Goal: Information Seeking & Learning: Learn about a topic

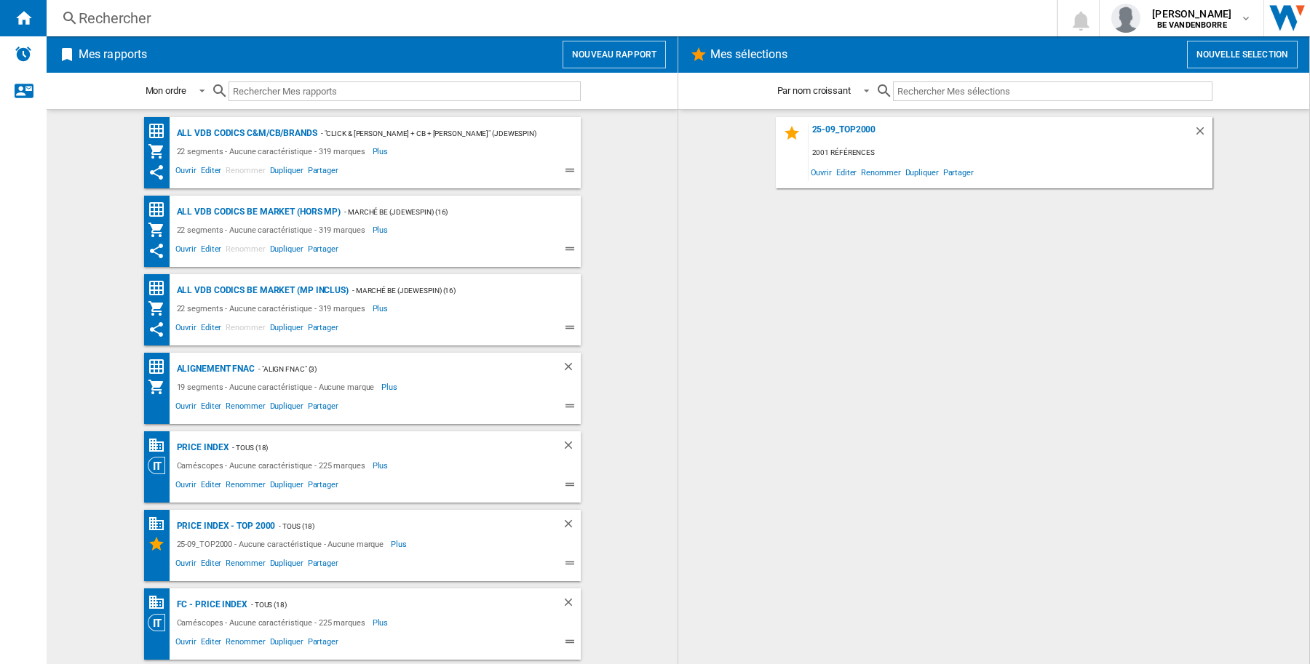
click at [840, 354] on div "25-09_TOP2000 2001 références Ouvrir Editer Renommer Dupliquer Partager" at bounding box center [994, 387] width 602 height 540
click at [1030, 434] on div "25-09_TOP2000 2001 références Ouvrir Editer Renommer Dupliquer Partager" at bounding box center [994, 387] width 602 height 540
click at [63, 284] on wk-bookmarked-report "ALL VDB CODICS BE MARKET (MP inclus) - Marché BE (jdewespin) (16) 22 segments -…" at bounding box center [362, 309] width 602 height 71
drag, startPoint x: 1195, startPoint y: 437, endPoint x: 1157, endPoint y: 433, distance: 38.7
click at [1195, 437] on div "25-09_TOP2000 2001 références Ouvrir Editer Renommer Dupliquer Partager" at bounding box center [994, 387] width 602 height 540
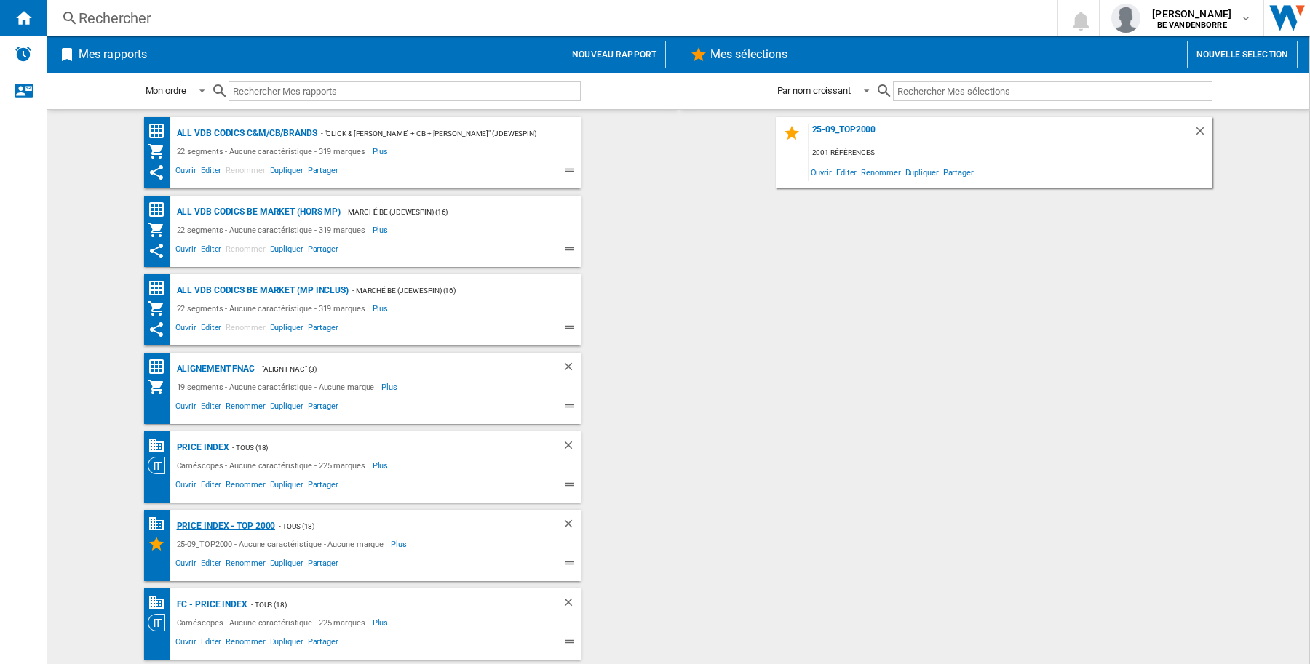
click at [205, 525] on div "PRICE INDEX - Top 2000" at bounding box center [224, 526] width 103 height 18
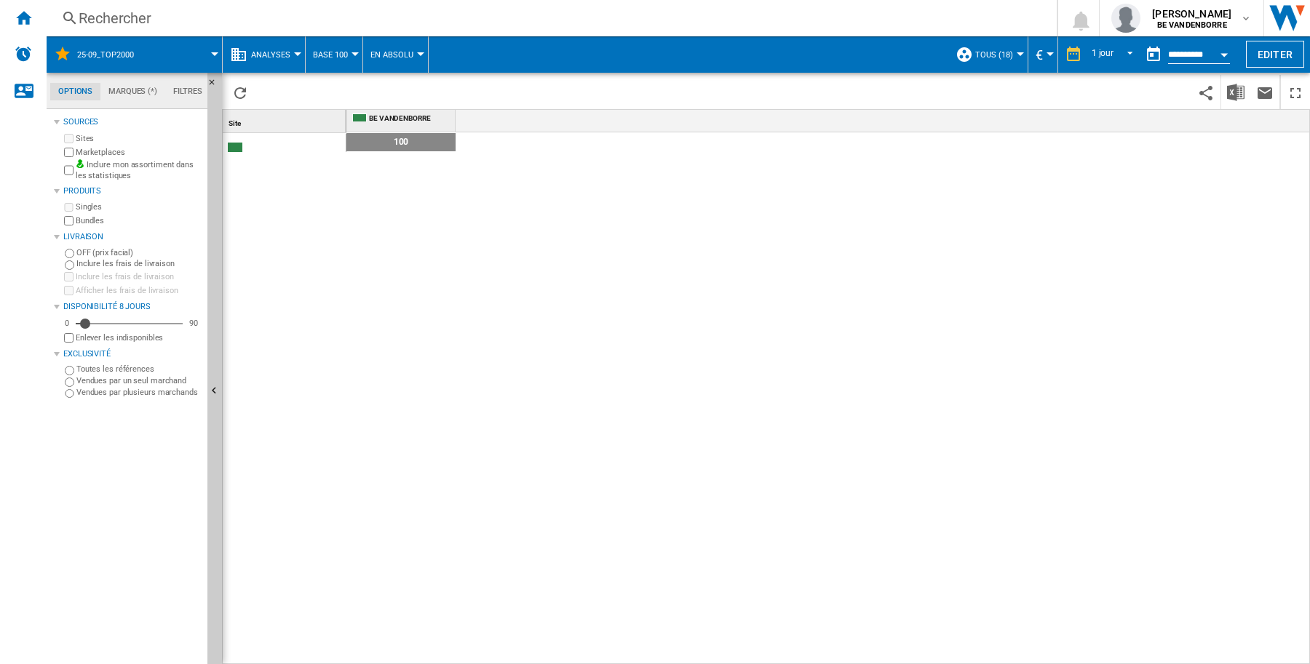
click at [422, 52] on div at bounding box center [420, 54] width 7 height 4
click at [413, 122] on span "En Relatif" at bounding box center [397, 125] width 48 height 13
click at [354, 55] on div at bounding box center [354, 54] width 7 height 4
click at [354, 124] on span "Références Communes" at bounding box center [375, 125] width 116 height 13
click at [212, 53] on div at bounding box center [214, 54] width 7 height 4
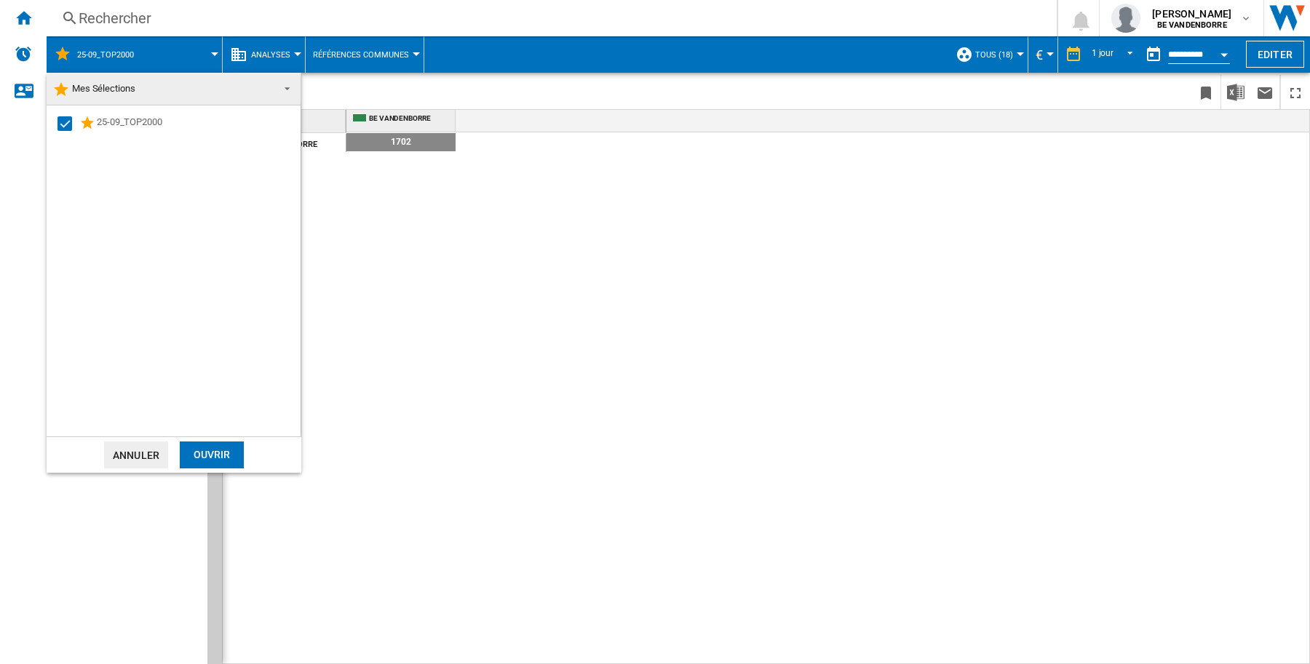
click at [290, 88] on span at bounding box center [282, 87] width 17 height 20
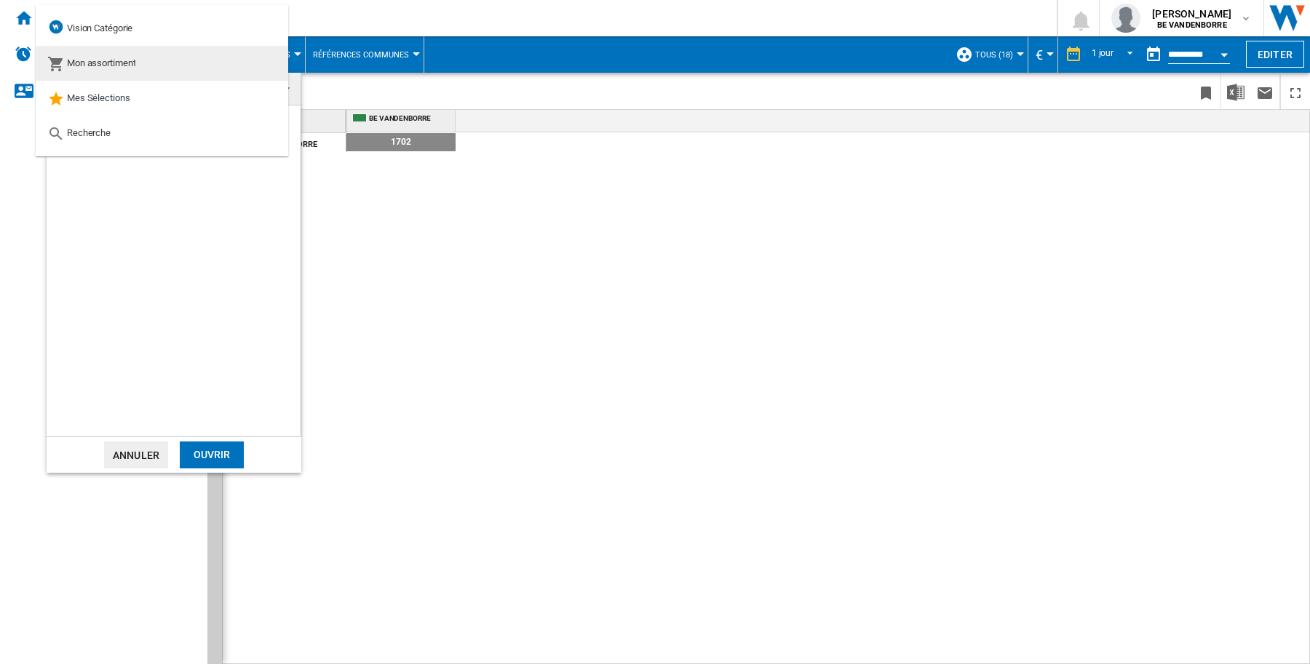
click at [146, 63] on md-option "Mon assortiment" at bounding box center [162, 63] width 252 height 35
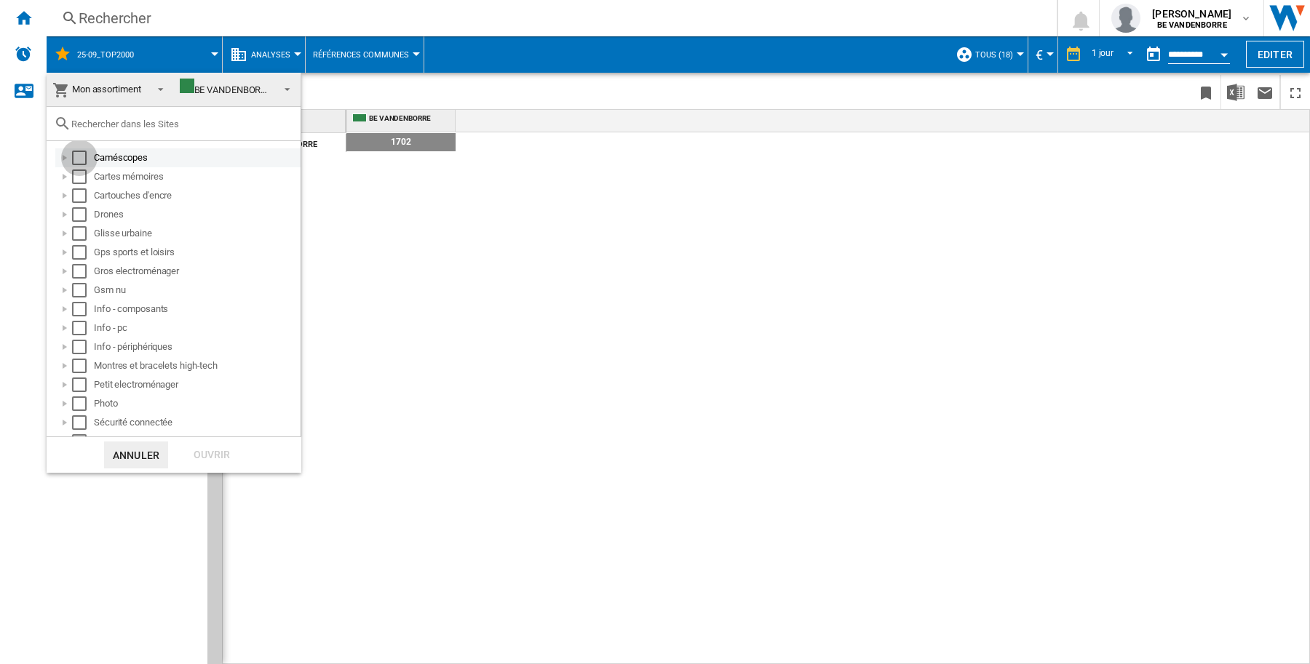
click at [79, 158] on div "Select" at bounding box center [79, 158] width 15 height 15
click at [81, 180] on div "Select" at bounding box center [79, 177] width 15 height 15
click at [78, 200] on div "Select" at bounding box center [79, 195] width 15 height 15
click at [79, 215] on div "Select" at bounding box center [79, 214] width 15 height 15
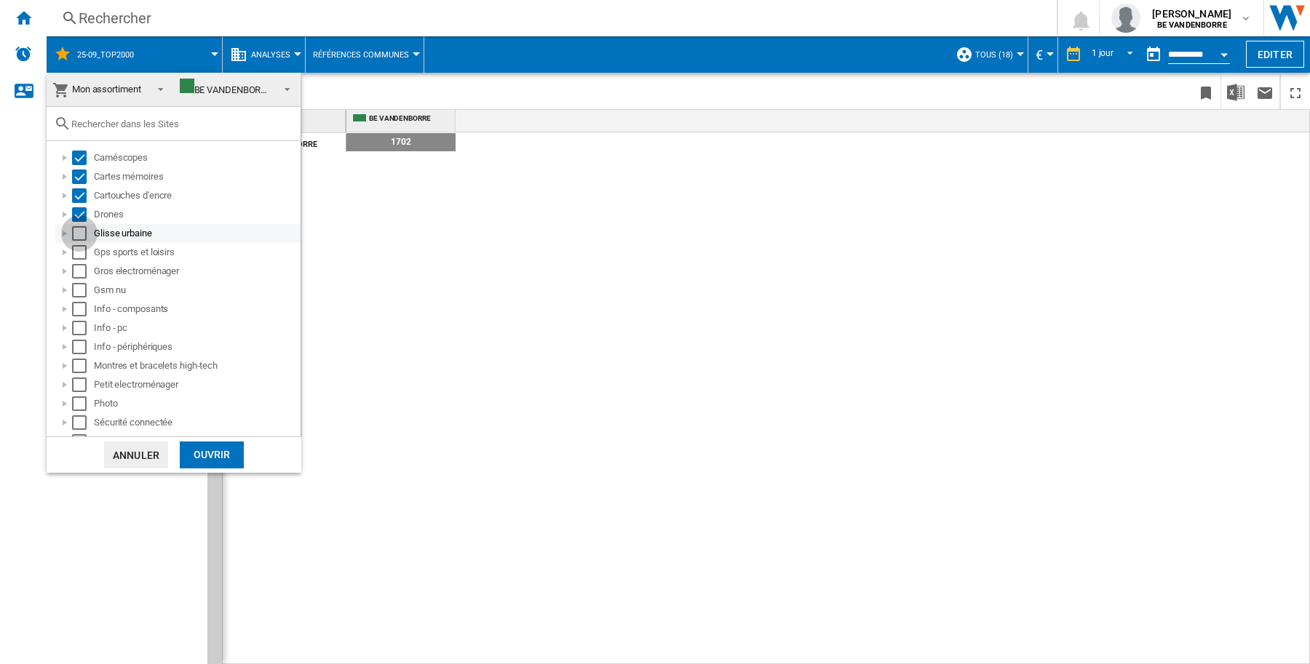
click at [80, 231] on div "Select" at bounding box center [79, 233] width 15 height 15
click at [79, 252] on div "Select" at bounding box center [79, 252] width 15 height 15
drag, startPoint x: 79, startPoint y: 271, endPoint x: 79, endPoint y: 284, distance: 13.1
click at [79, 271] on div "Select" at bounding box center [79, 271] width 15 height 15
click at [79, 291] on div "Select" at bounding box center [79, 290] width 15 height 15
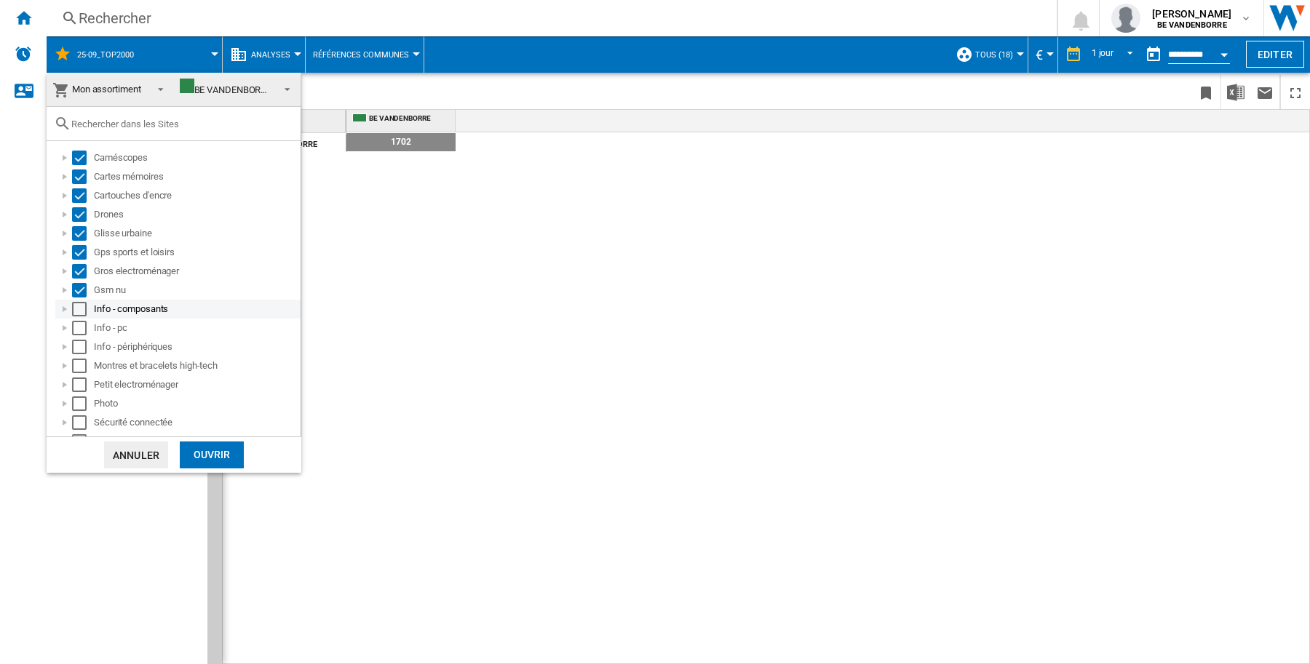
click at [78, 304] on div "Select" at bounding box center [79, 309] width 15 height 15
click at [78, 322] on div "Select" at bounding box center [79, 328] width 15 height 15
click at [76, 348] on div "Select" at bounding box center [79, 347] width 15 height 15
drag, startPoint x: 80, startPoint y: 368, endPoint x: 85, endPoint y: 379, distance: 12.0
click at [81, 370] on div "Select" at bounding box center [79, 366] width 15 height 15
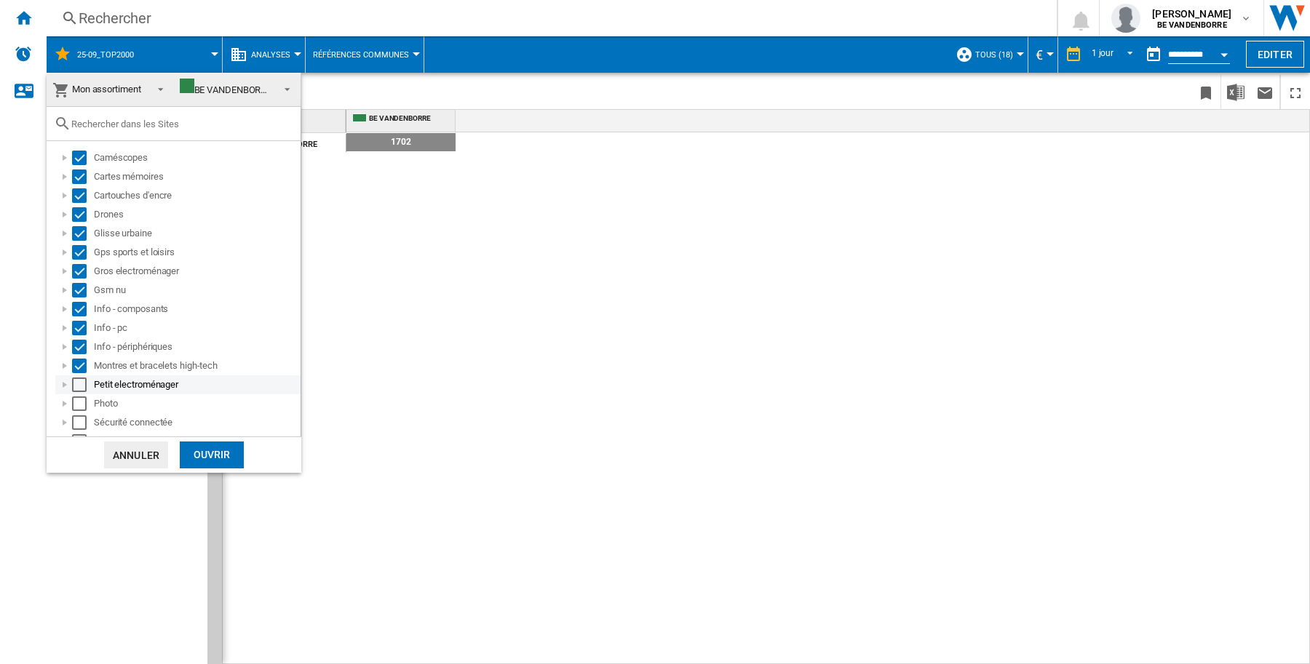
click at [76, 390] on div "Select" at bounding box center [79, 385] width 15 height 15
click at [78, 405] on div "Select" at bounding box center [79, 404] width 15 height 15
click at [80, 420] on div "Select" at bounding box center [79, 422] width 15 height 15
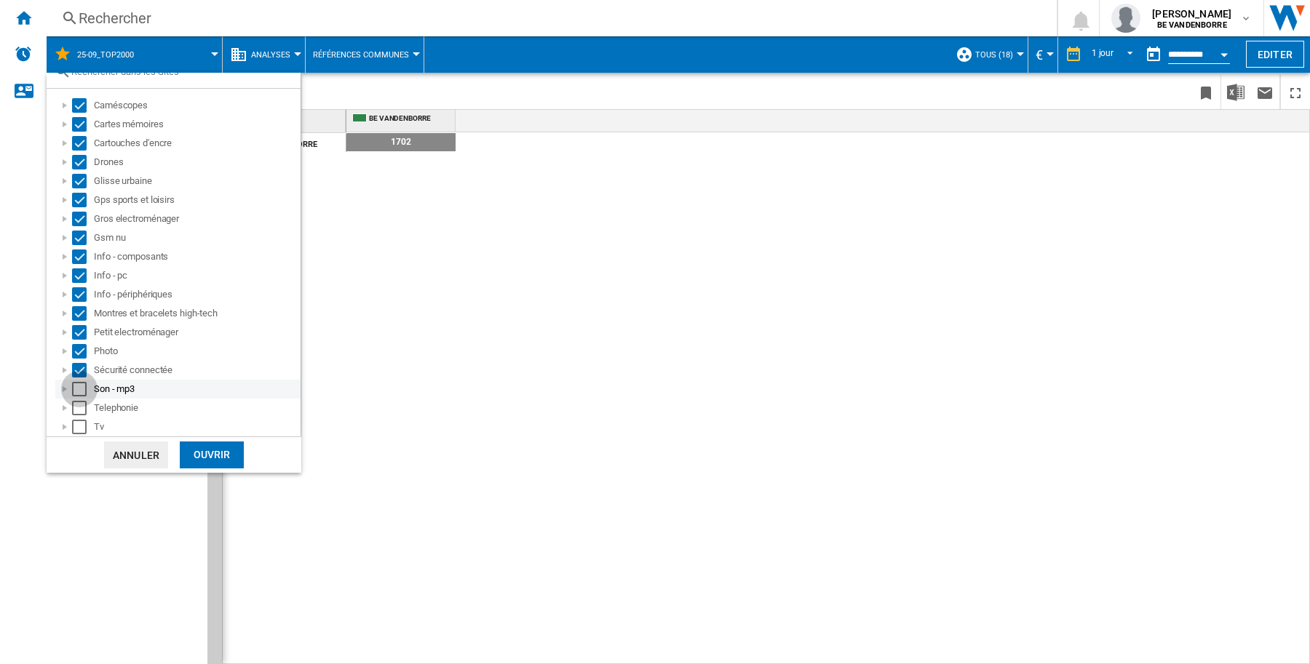
click at [75, 386] on div "Select" at bounding box center [79, 389] width 15 height 15
click at [76, 412] on div "Select" at bounding box center [79, 408] width 15 height 15
click at [77, 424] on div "Select" at bounding box center [79, 427] width 15 height 15
click at [215, 455] on div "Ouvrir" at bounding box center [212, 455] width 64 height 27
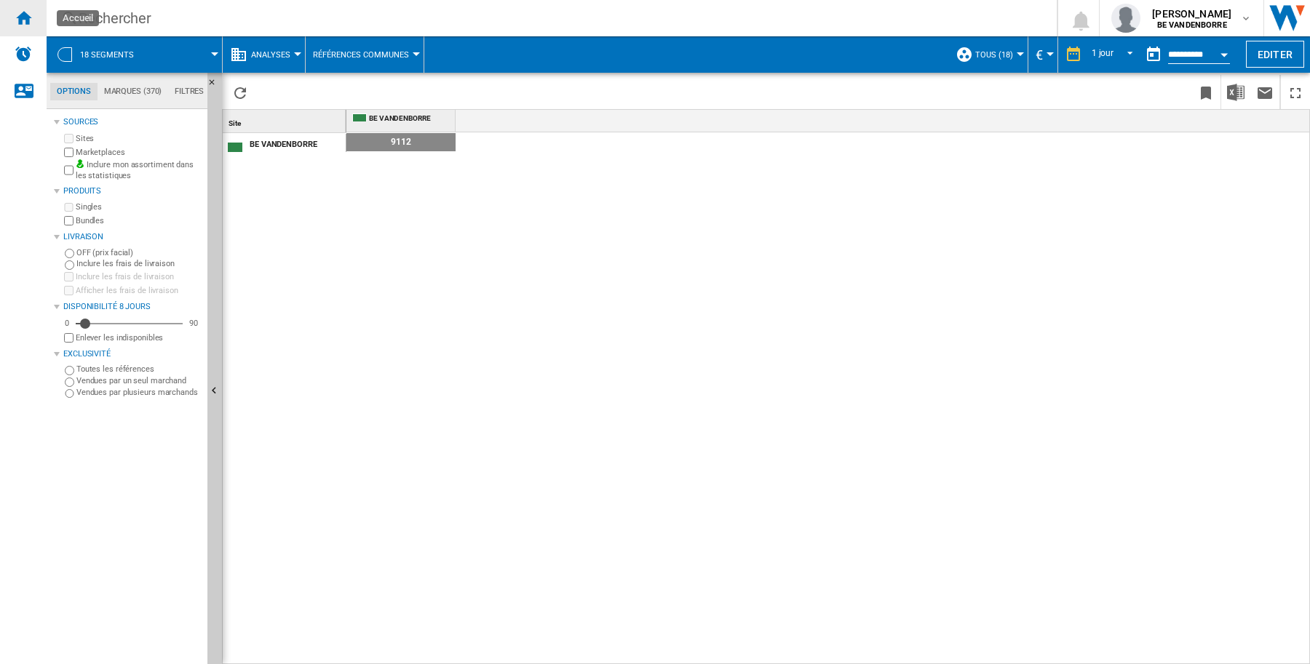
click at [23, 15] on ng-md-icon "Accueil" at bounding box center [23, 17] width 17 height 17
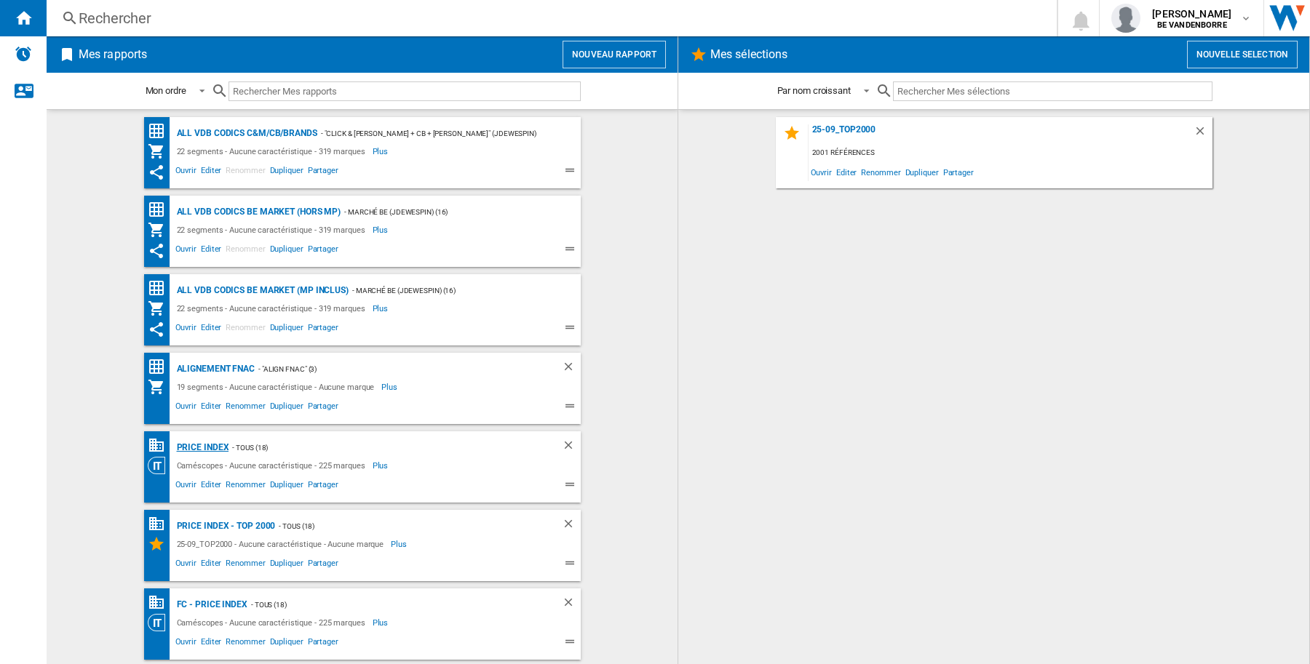
click at [199, 448] on div "PRICE INDEX" at bounding box center [201, 448] width 56 height 18
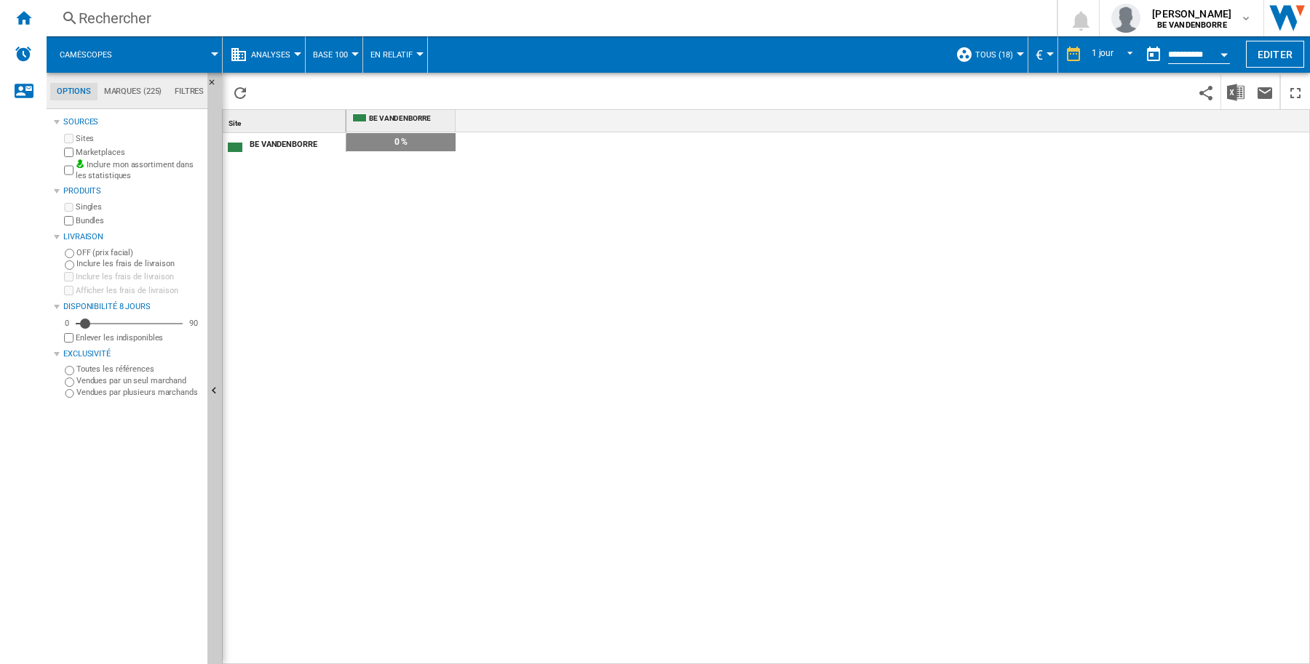
click at [215, 52] on div at bounding box center [214, 54] width 7 height 4
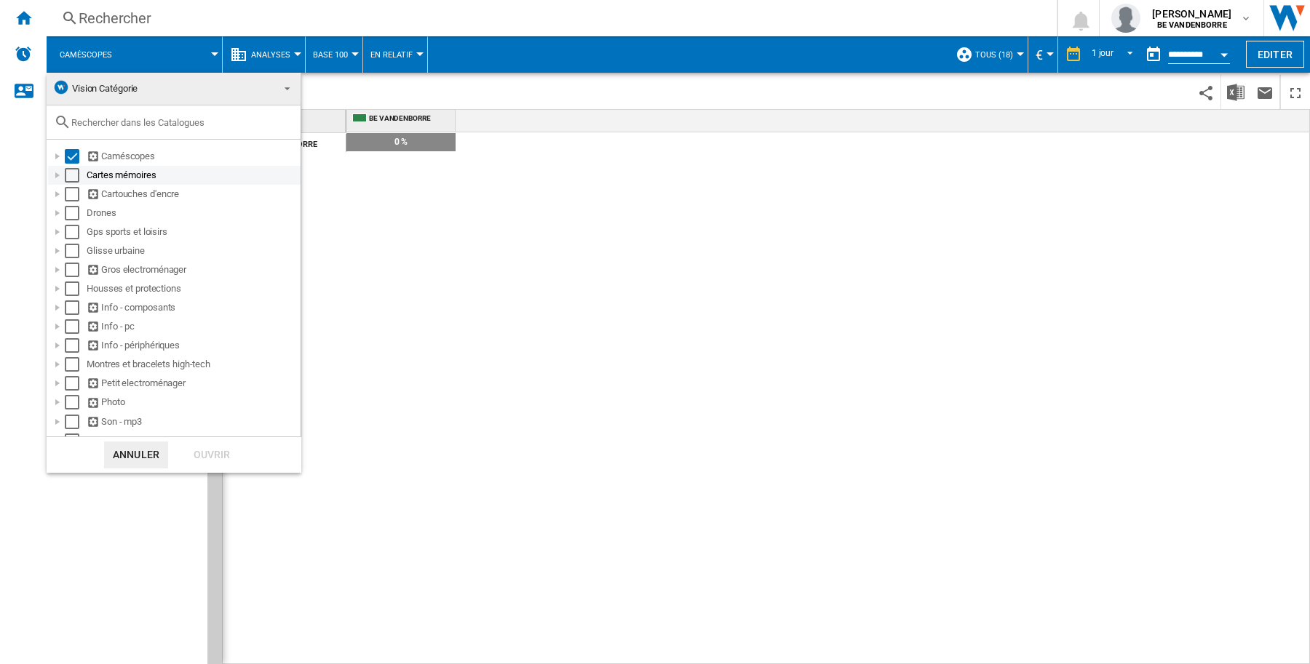
click at [75, 175] on div "Select" at bounding box center [72, 175] width 15 height 15
click at [73, 197] on div "Select" at bounding box center [72, 194] width 15 height 15
click at [73, 217] on div "Select" at bounding box center [72, 213] width 15 height 15
click at [71, 238] on div "Select" at bounding box center [72, 232] width 15 height 15
click at [67, 250] on div "Select" at bounding box center [72, 251] width 15 height 15
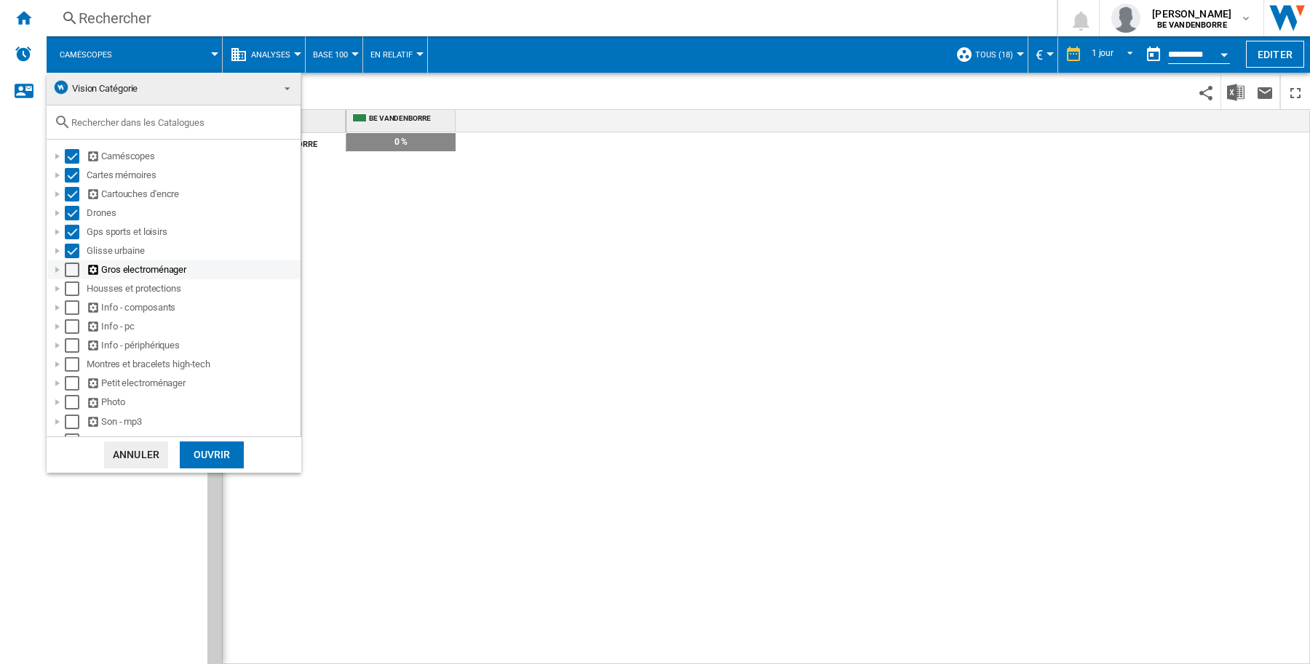
click at [68, 273] on div "Select" at bounding box center [72, 270] width 15 height 15
click at [73, 293] on div "Select" at bounding box center [72, 289] width 15 height 15
click at [73, 308] on div "Select" at bounding box center [72, 308] width 15 height 15
click at [71, 322] on div "Select" at bounding box center [72, 326] width 15 height 15
click at [65, 346] on div "Select" at bounding box center [72, 345] width 15 height 15
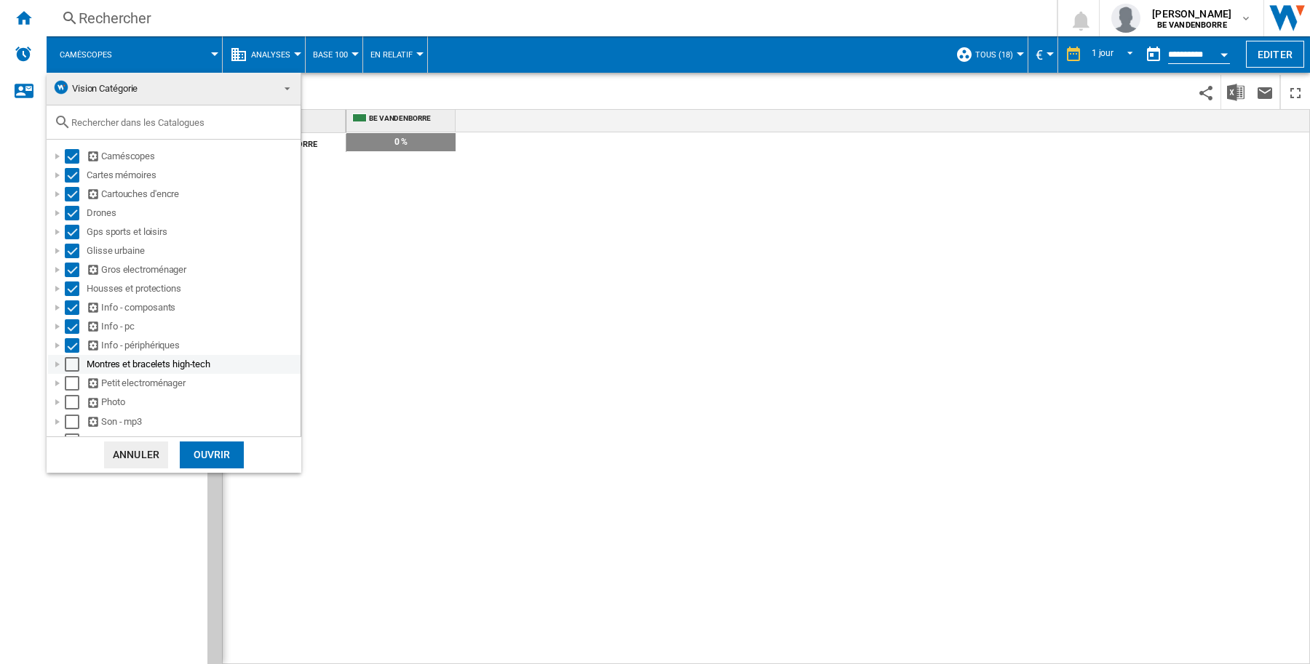
drag, startPoint x: 68, startPoint y: 362, endPoint x: 71, endPoint y: 370, distance: 7.8
click at [68, 364] on div "Select" at bounding box center [72, 364] width 15 height 15
click at [71, 382] on div "Select" at bounding box center [72, 383] width 15 height 15
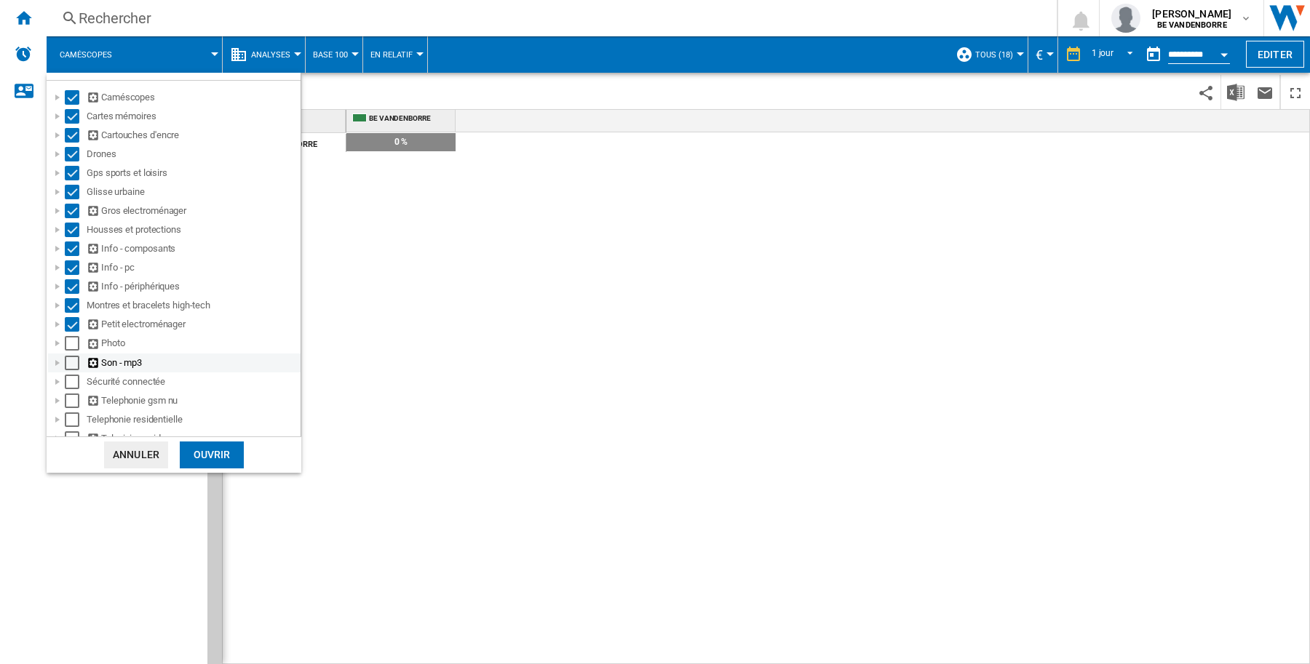
scroll to position [70, 0]
click at [68, 333] on div "Select" at bounding box center [72, 332] width 15 height 15
drag, startPoint x: 73, startPoint y: 354, endPoint x: 73, endPoint y: 368, distance: 14.6
click at [73, 354] on div "Select" at bounding box center [72, 352] width 15 height 15
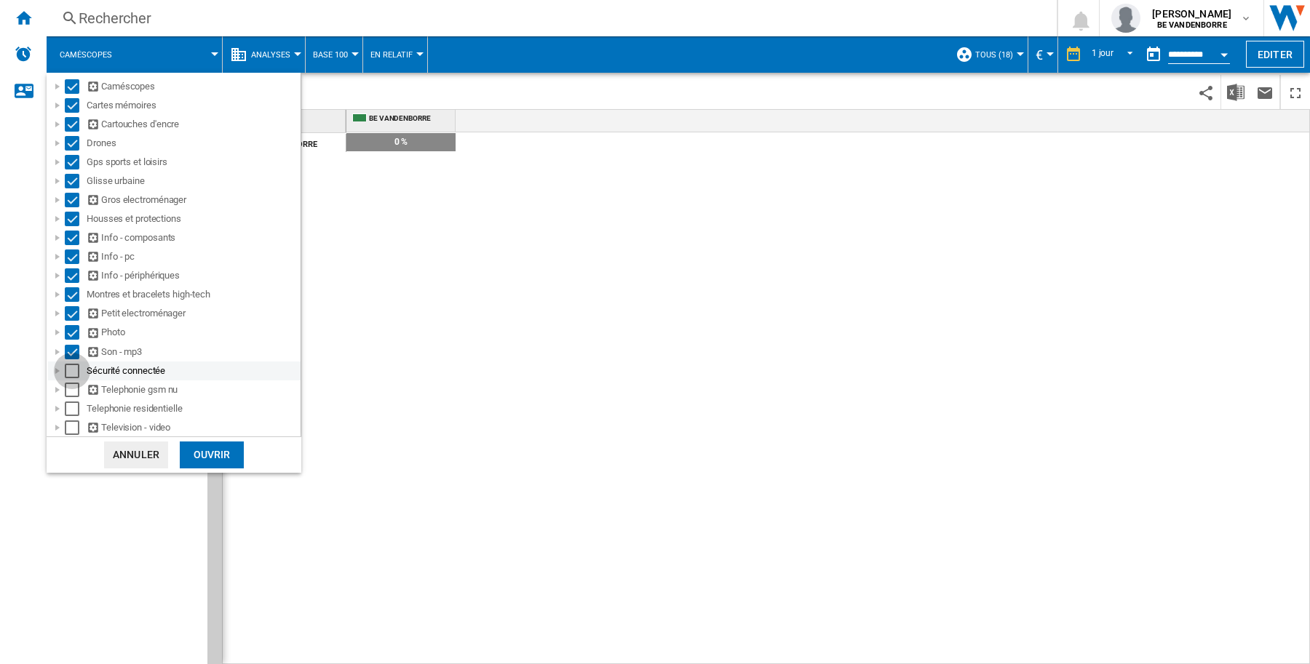
drag, startPoint x: 73, startPoint y: 371, endPoint x: 75, endPoint y: 382, distance: 11.0
click at [73, 372] on div "Select" at bounding box center [72, 371] width 15 height 15
click at [75, 389] on div "Select" at bounding box center [72, 390] width 15 height 15
click at [78, 407] on div "Select" at bounding box center [72, 409] width 15 height 15
click at [76, 423] on div "Select" at bounding box center [72, 428] width 15 height 15
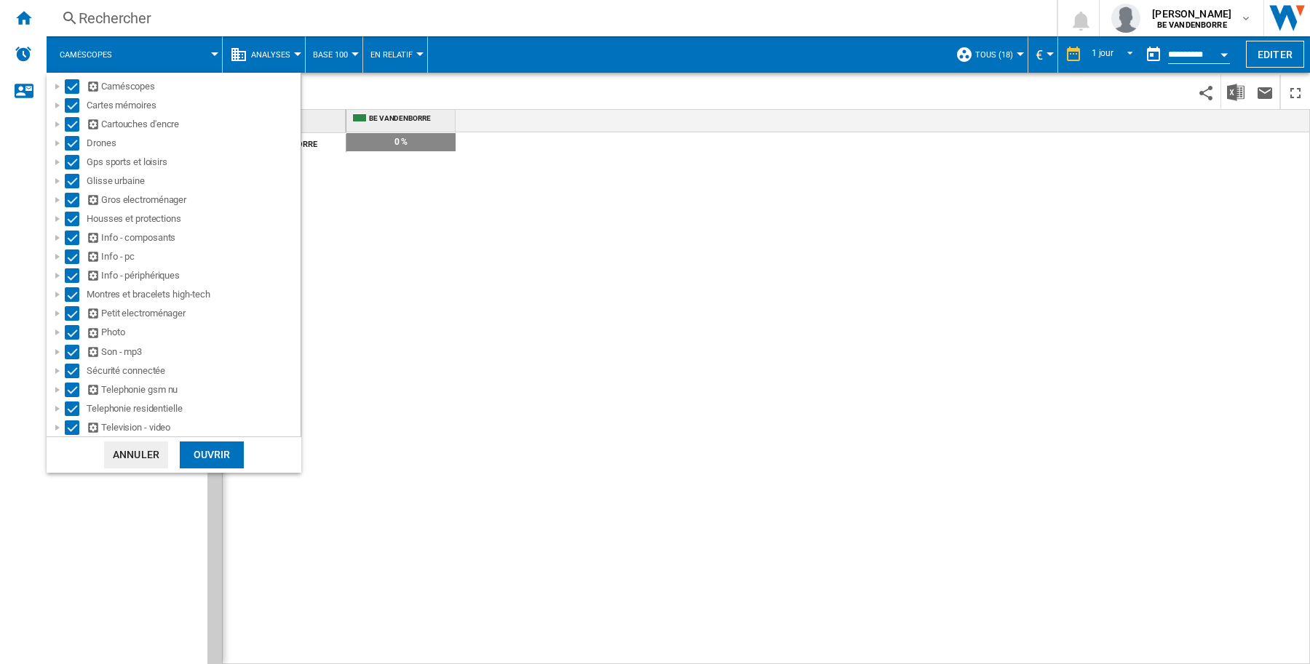
click at [201, 455] on div "Ouvrir" at bounding box center [212, 455] width 64 height 27
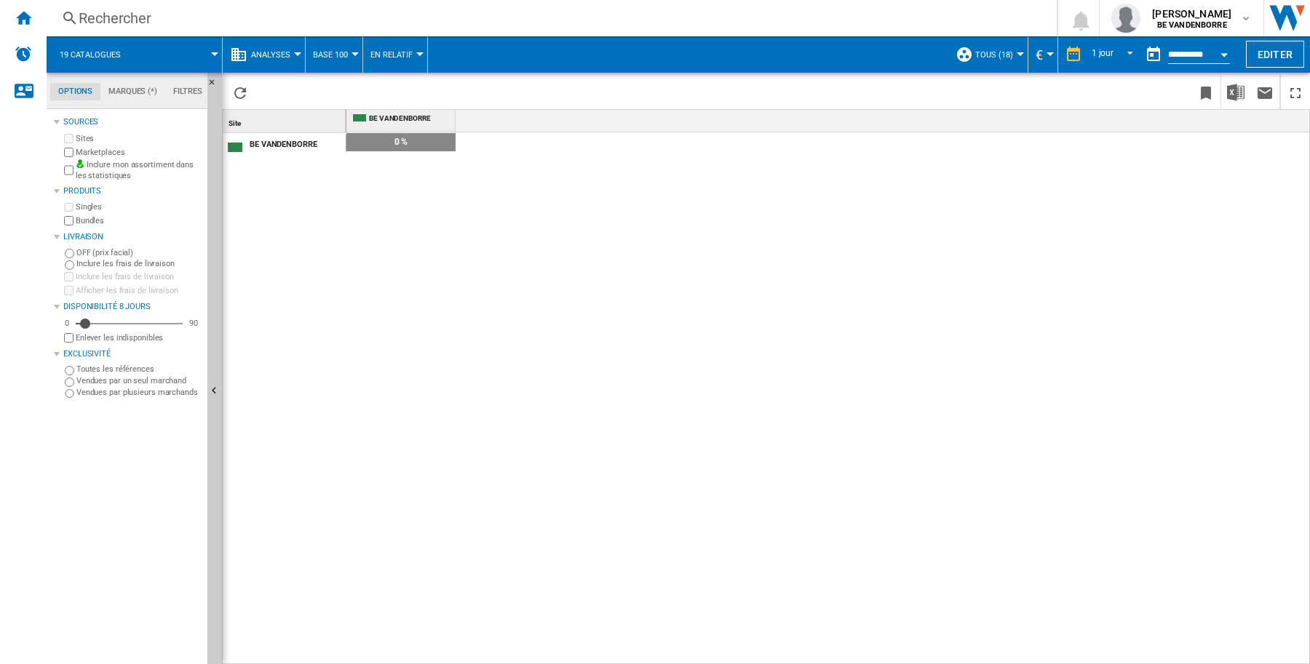
click at [348, 53] on button "Base 100" at bounding box center [334, 54] width 42 height 36
click at [333, 129] on span "Références Communes" at bounding box center [375, 125] width 116 height 13
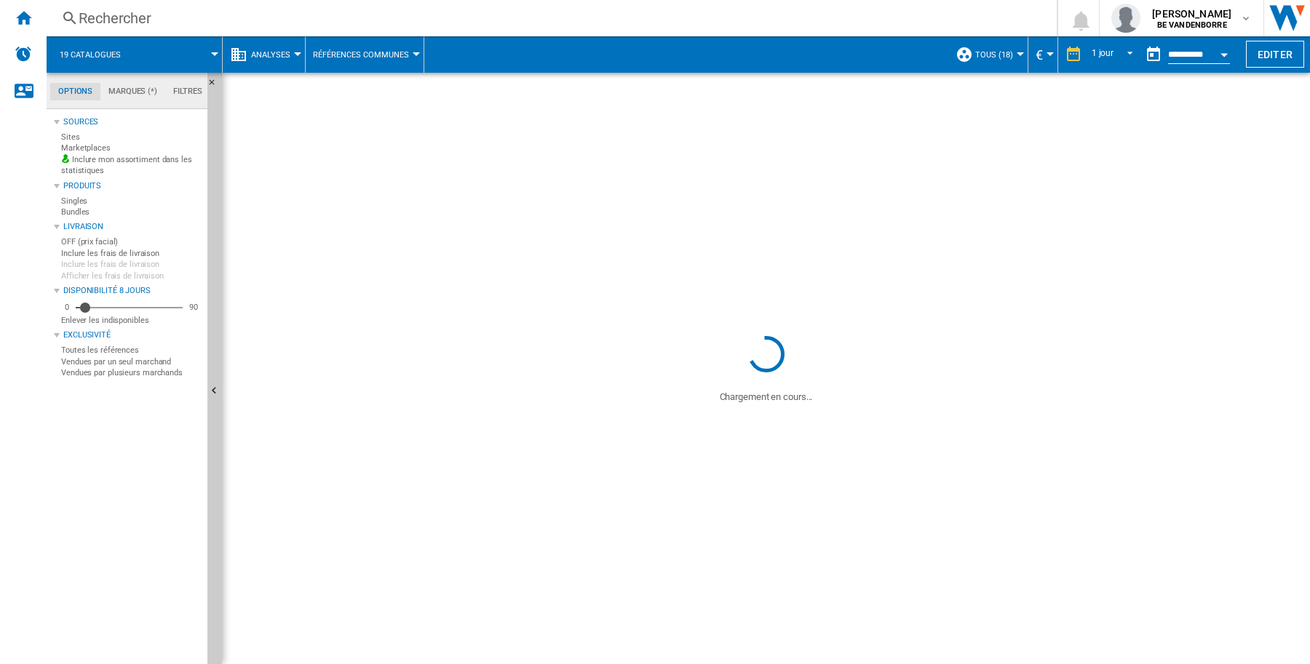
click at [416, 53] on div at bounding box center [419, 54] width 7 height 4
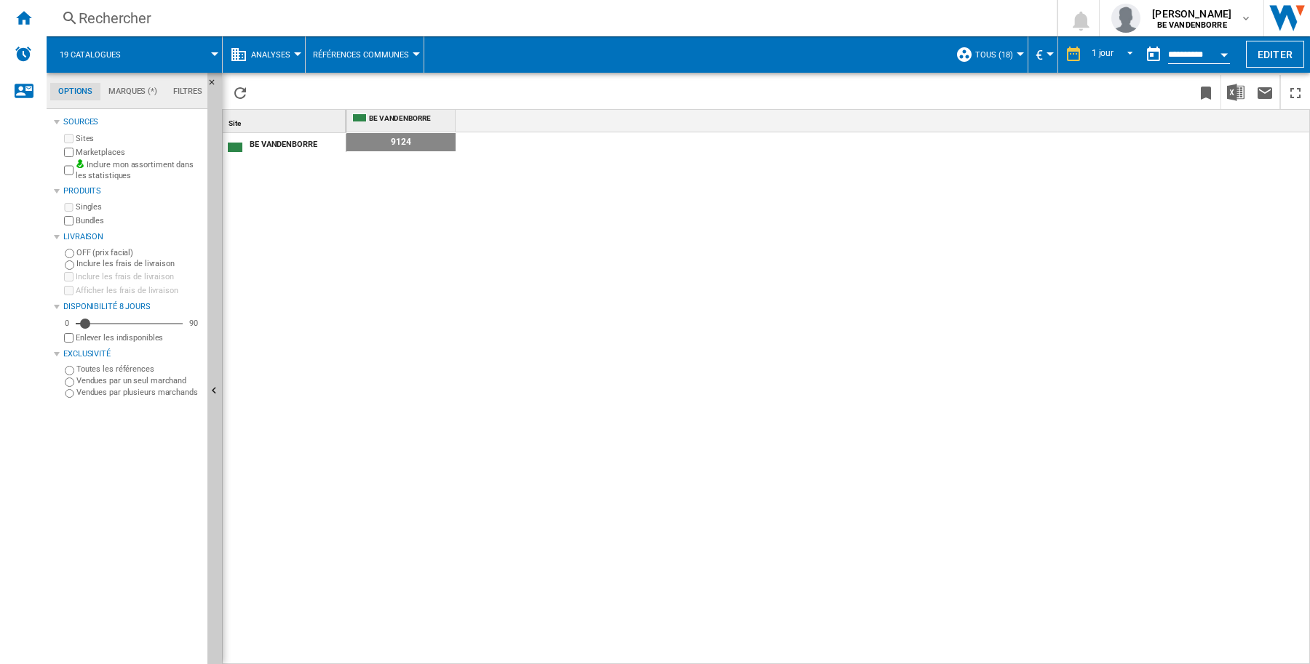
drag, startPoint x: 653, startPoint y: 381, endPoint x: 655, endPoint y: 373, distance: 8.1
click at [653, 380] on md-backdrop at bounding box center [655, 332] width 1310 height 664
click at [728, 354] on div "9124" at bounding box center [828, 398] width 964 height 533
click at [23, 17] on ng-md-icon "Accueil" at bounding box center [23, 17] width 17 height 17
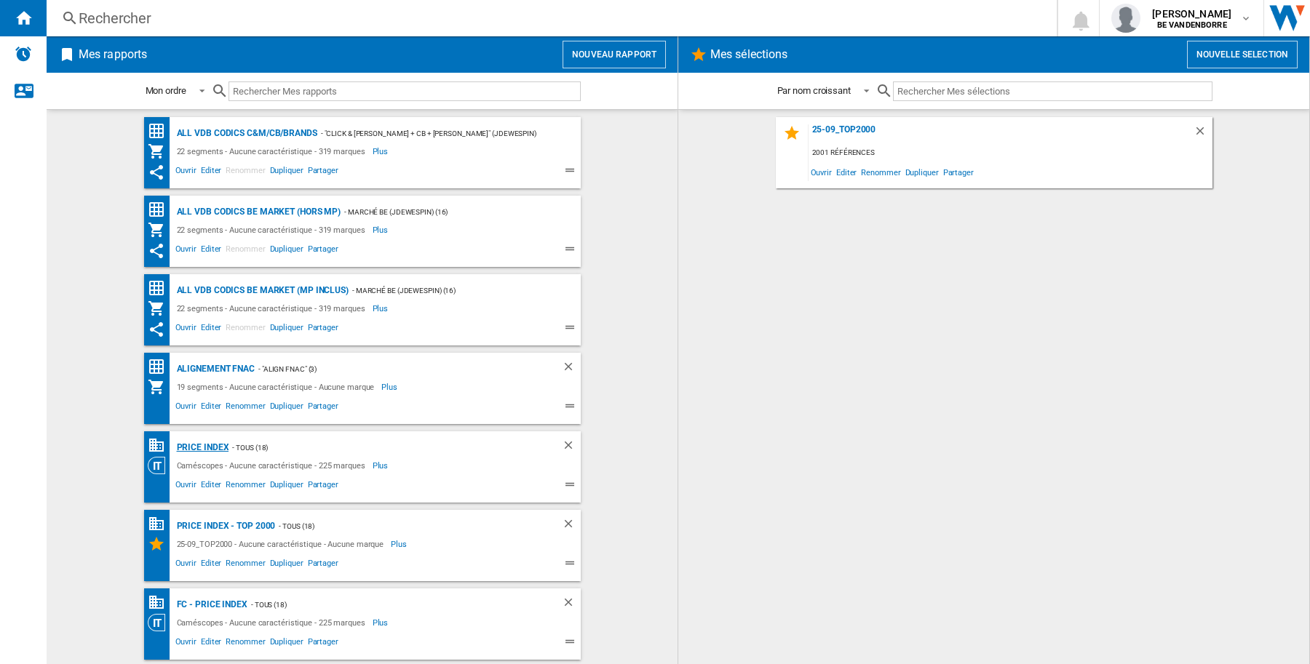
click at [189, 451] on div "PRICE INDEX" at bounding box center [201, 448] width 56 height 18
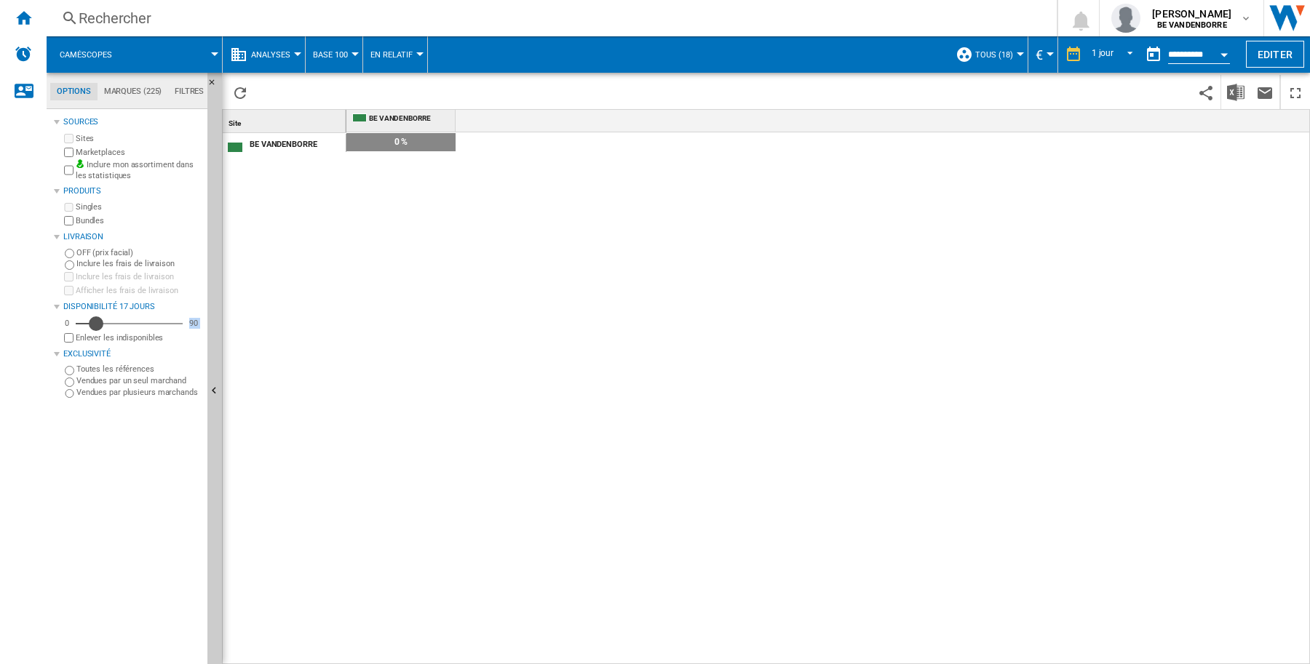
drag, startPoint x: 84, startPoint y: 325, endPoint x: 238, endPoint y: 341, distance: 155.0
click at [238, 341] on div "Options Marques (225) Filtres Options Marques (225) Filtres Sources Sites Marke…" at bounding box center [678, 369] width 1263 height 592
click at [215, 52] on div at bounding box center [214, 54] width 7 height 4
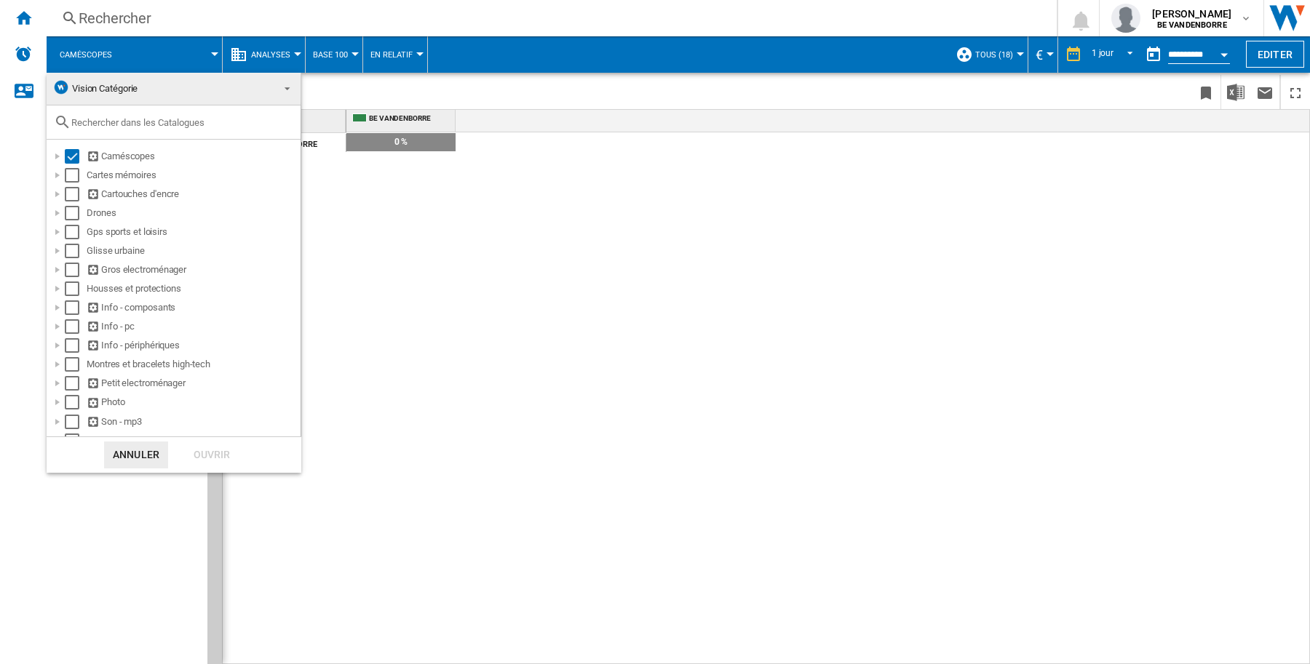
click at [442, 268] on md-backdrop at bounding box center [655, 332] width 1310 height 664
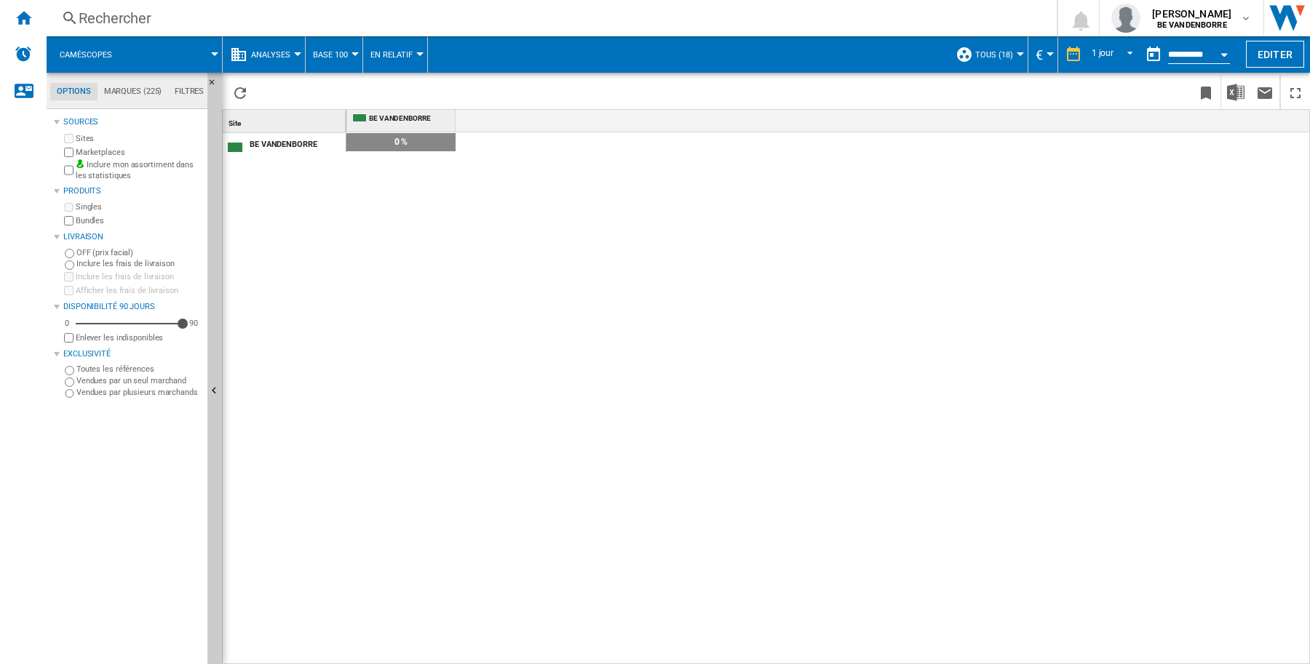
click at [417, 53] on div at bounding box center [419, 54] width 7 height 4
click at [413, 89] on span "En Absolu" at bounding box center [398, 90] width 50 height 13
click at [351, 52] on div at bounding box center [354, 54] width 7 height 4
click at [359, 121] on span "Références Communes" at bounding box center [375, 125] width 116 height 13
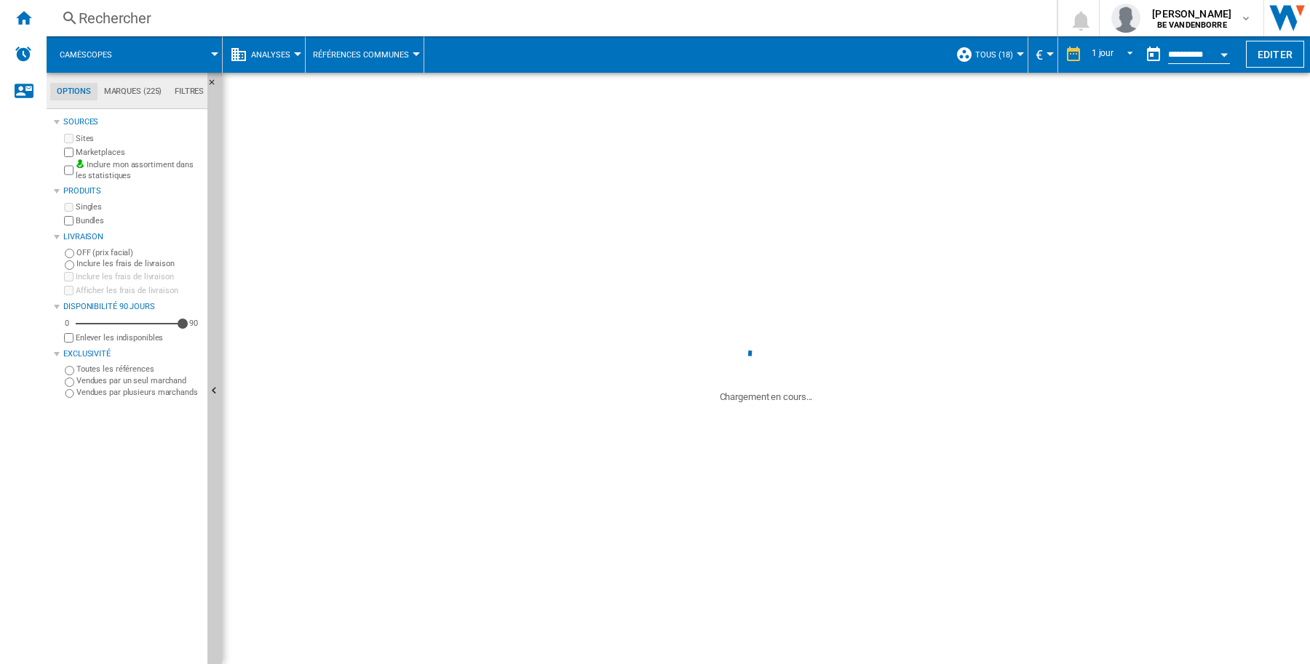
click at [212, 53] on div at bounding box center [214, 54] width 7 height 4
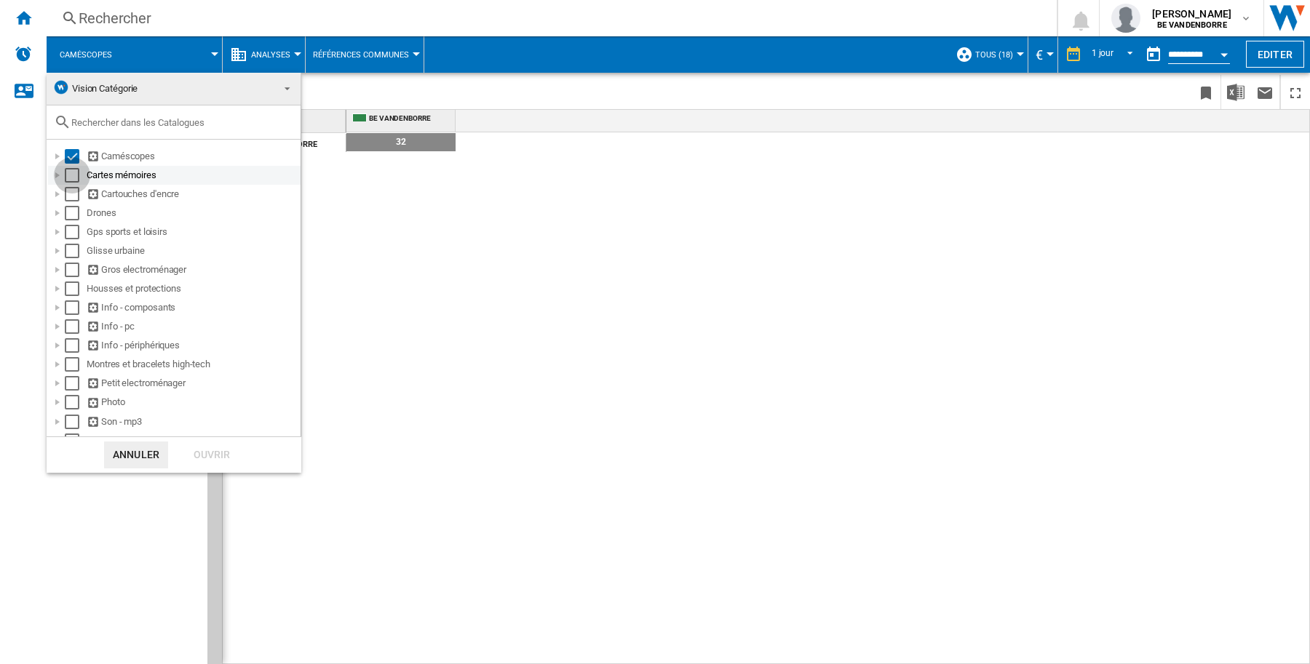
click at [67, 179] on div "Select" at bounding box center [72, 175] width 15 height 15
click at [69, 194] on div "Select" at bounding box center [72, 194] width 15 height 15
click at [71, 219] on div "Select" at bounding box center [72, 213] width 15 height 15
click at [68, 233] on div "Select" at bounding box center [72, 232] width 15 height 15
click at [66, 255] on div "Select" at bounding box center [72, 251] width 15 height 15
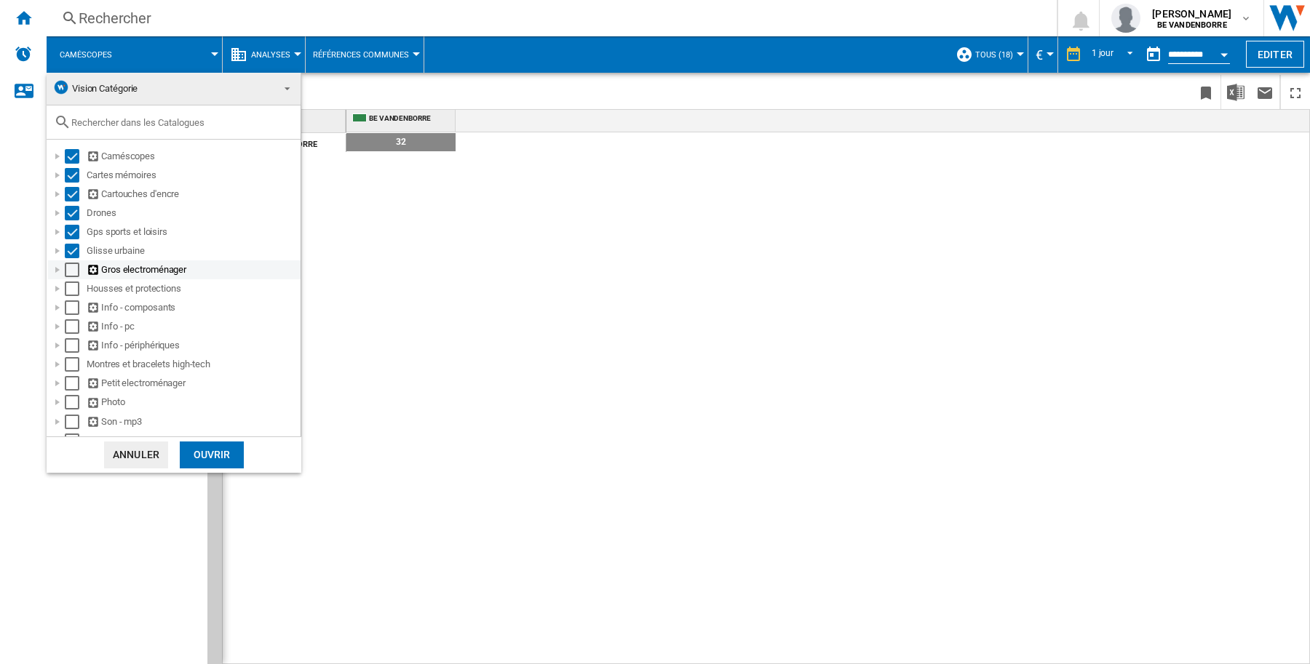
click at [71, 270] on div "Select" at bounding box center [72, 270] width 15 height 15
click at [71, 284] on div "Select" at bounding box center [72, 289] width 15 height 15
click at [70, 306] on div "Select" at bounding box center [72, 308] width 15 height 15
click at [68, 322] on div "Select" at bounding box center [72, 326] width 15 height 15
click at [71, 346] on div "Select" at bounding box center [72, 345] width 15 height 15
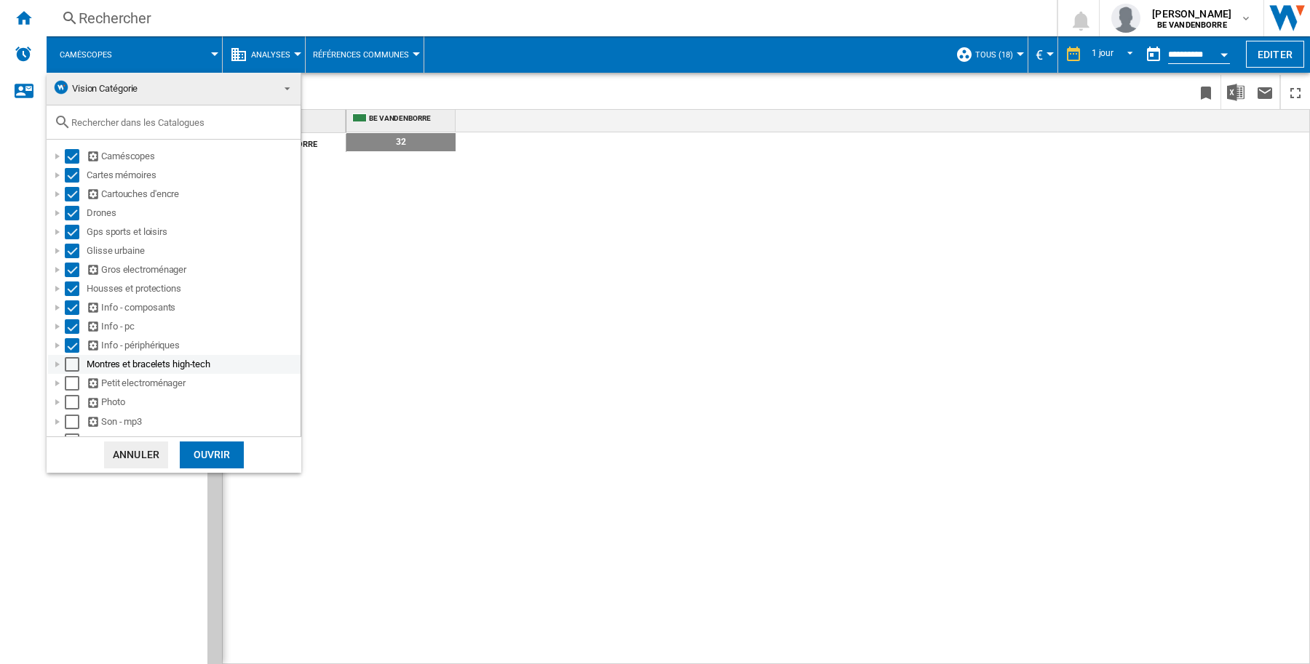
click at [77, 366] on div "Select" at bounding box center [72, 364] width 15 height 15
click at [73, 388] on div "Select" at bounding box center [72, 383] width 15 height 15
drag, startPoint x: 71, startPoint y: 401, endPoint x: 70, endPoint y: 412, distance: 11.0
click at [71, 402] on div "Select" at bounding box center [72, 402] width 15 height 15
click at [68, 423] on div "Select" at bounding box center [72, 422] width 15 height 15
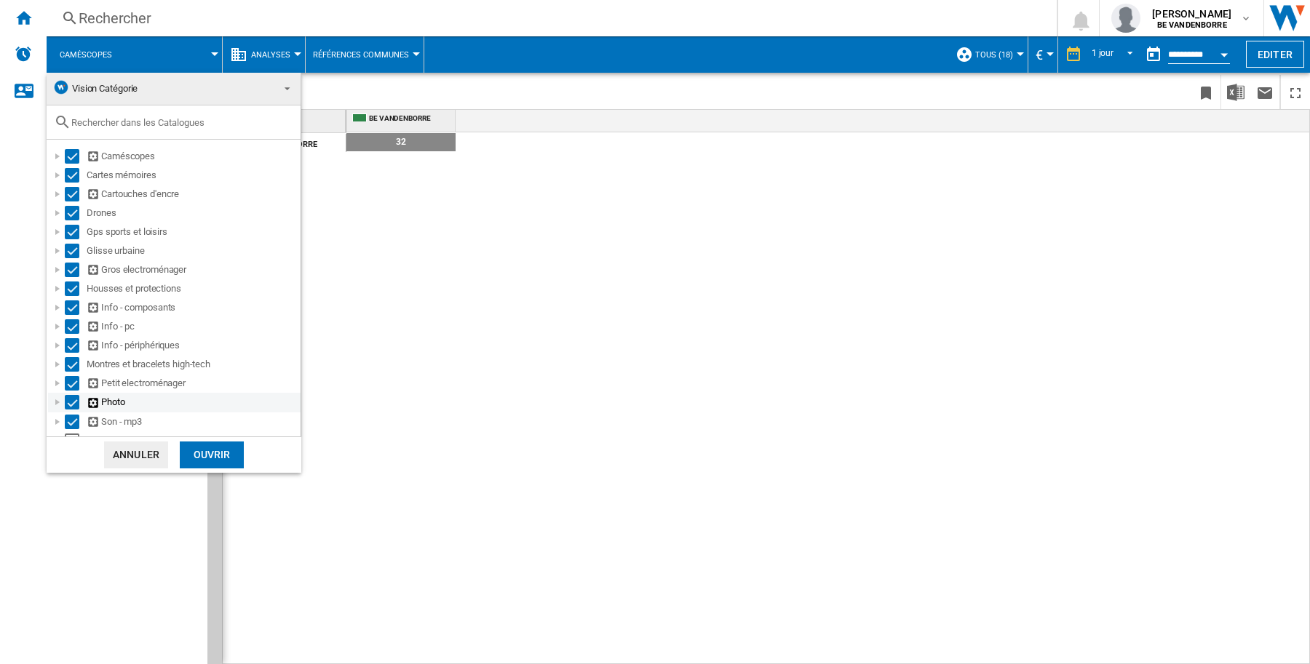
scroll to position [70, 0]
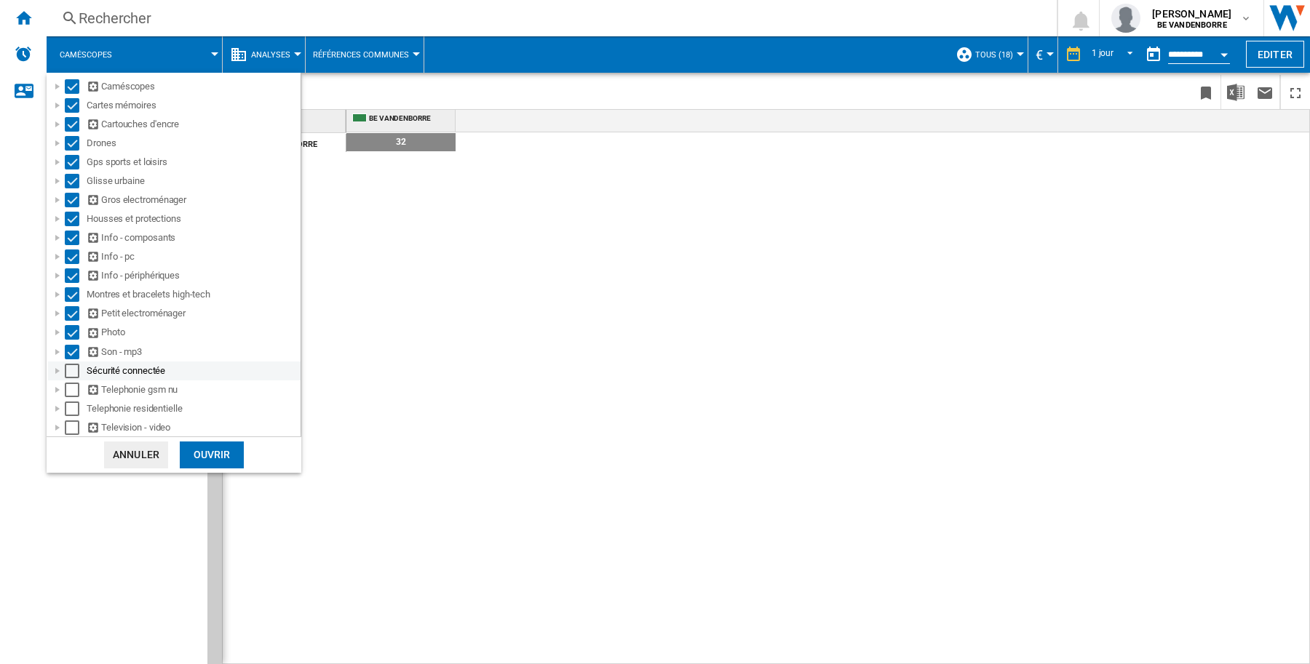
click at [69, 372] on div "Select" at bounding box center [72, 371] width 15 height 15
click at [70, 388] on div "Select" at bounding box center [72, 390] width 15 height 15
click at [67, 409] on div "Select" at bounding box center [72, 409] width 15 height 15
drag, startPoint x: 69, startPoint y: 426, endPoint x: 164, endPoint y: 468, distance: 103.6
click at [70, 426] on div "Select" at bounding box center [72, 428] width 15 height 15
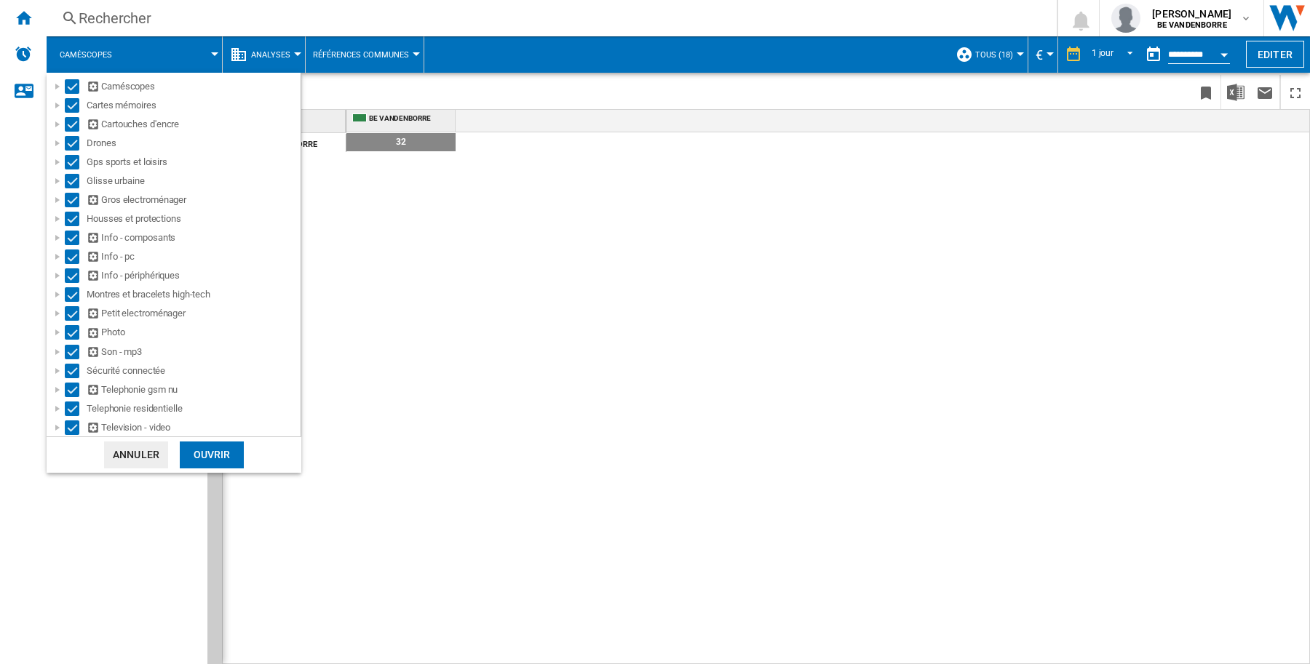
drag, startPoint x: 207, startPoint y: 459, endPoint x: 46, endPoint y: 394, distance: 174.3
click at [207, 458] on div "Ouvrir" at bounding box center [212, 455] width 64 height 27
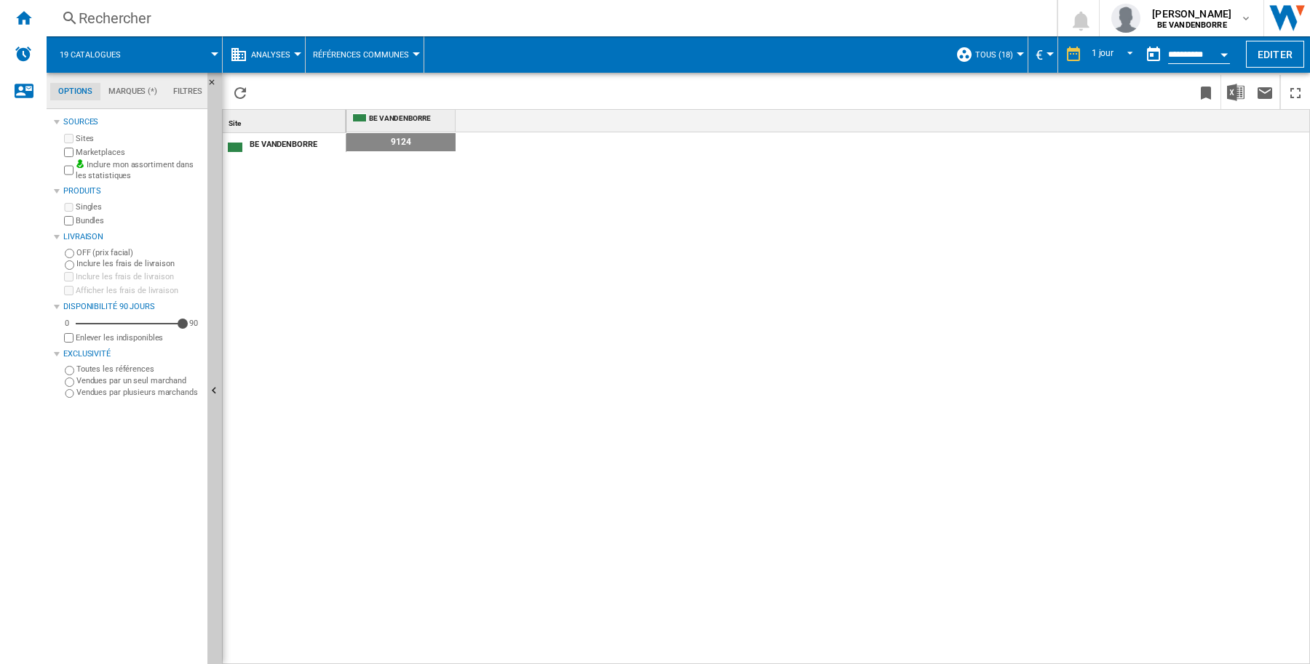
click at [1006, 53] on button "TOUS (18)" at bounding box center [997, 54] width 45 height 36
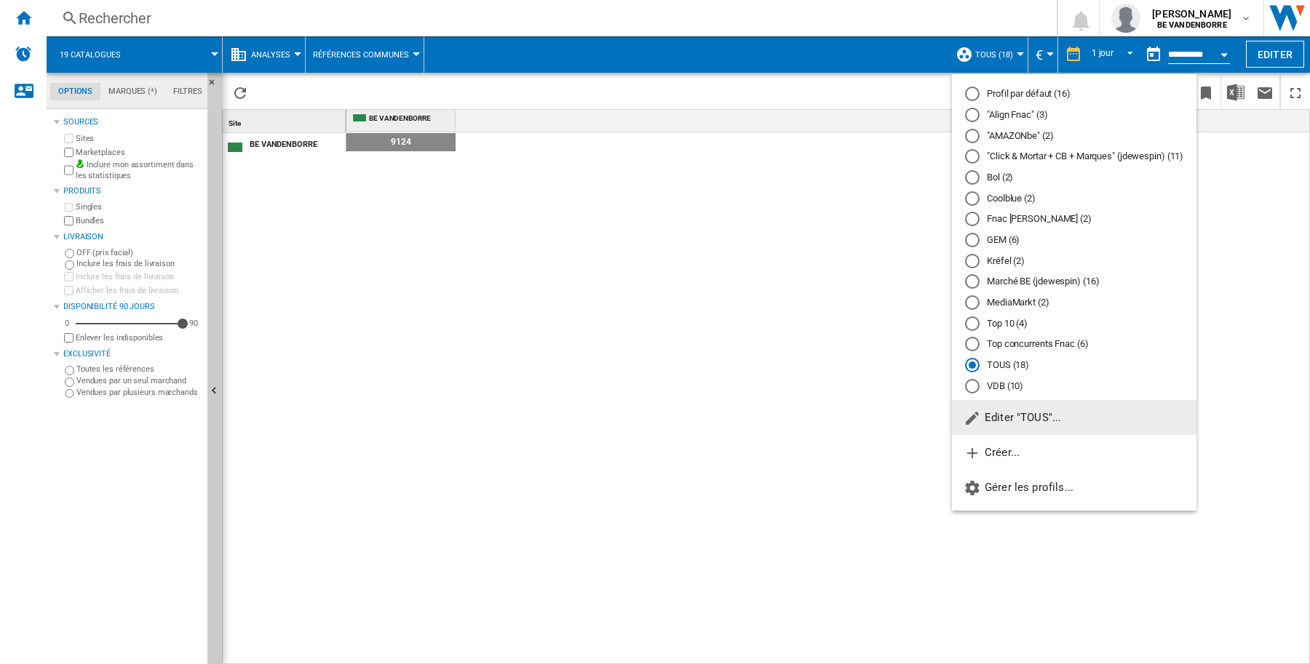
click at [653, 311] on md-backdrop at bounding box center [655, 332] width 1310 height 664
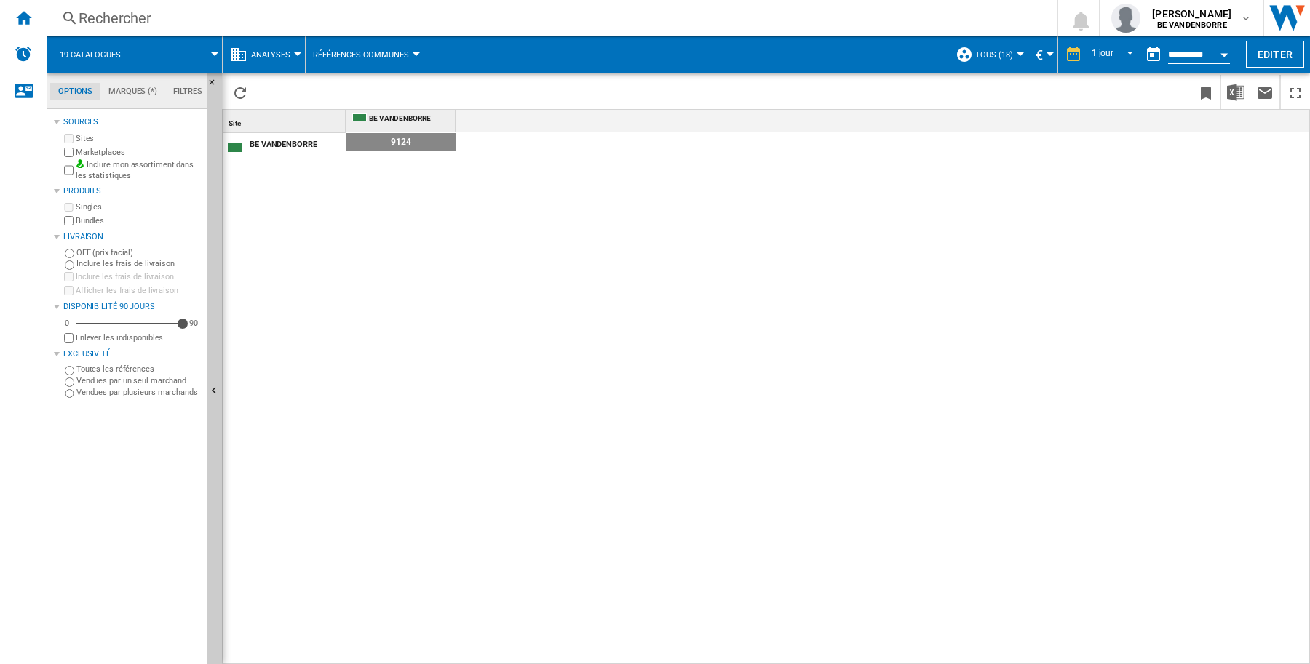
click at [211, 53] on div at bounding box center [214, 54] width 7 height 4
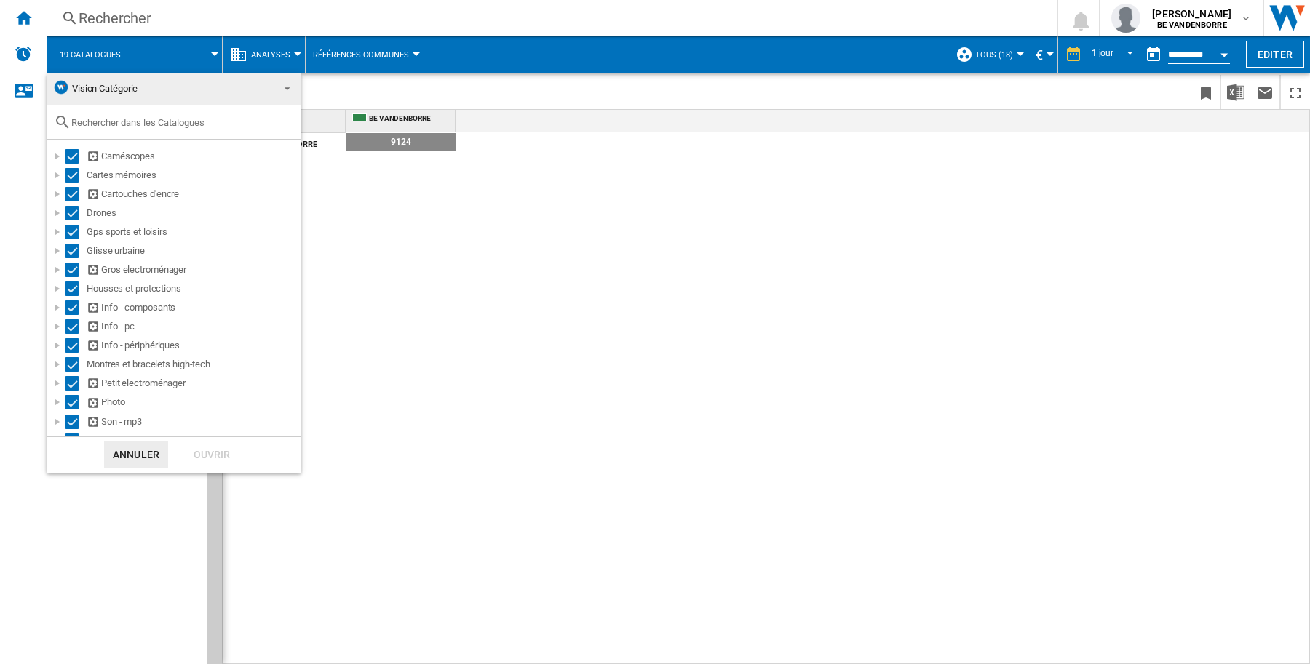
click at [528, 348] on md-backdrop at bounding box center [655, 332] width 1310 height 664
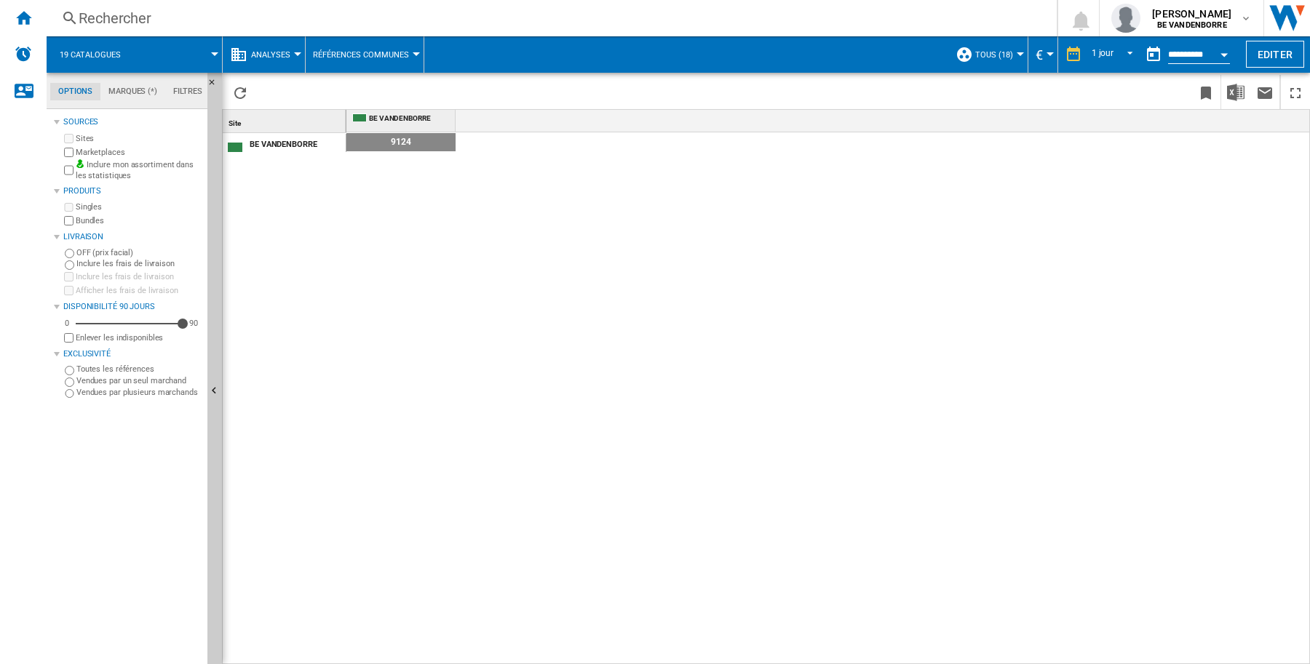
click at [296, 52] on div at bounding box center [297, 54] width 7 height 4
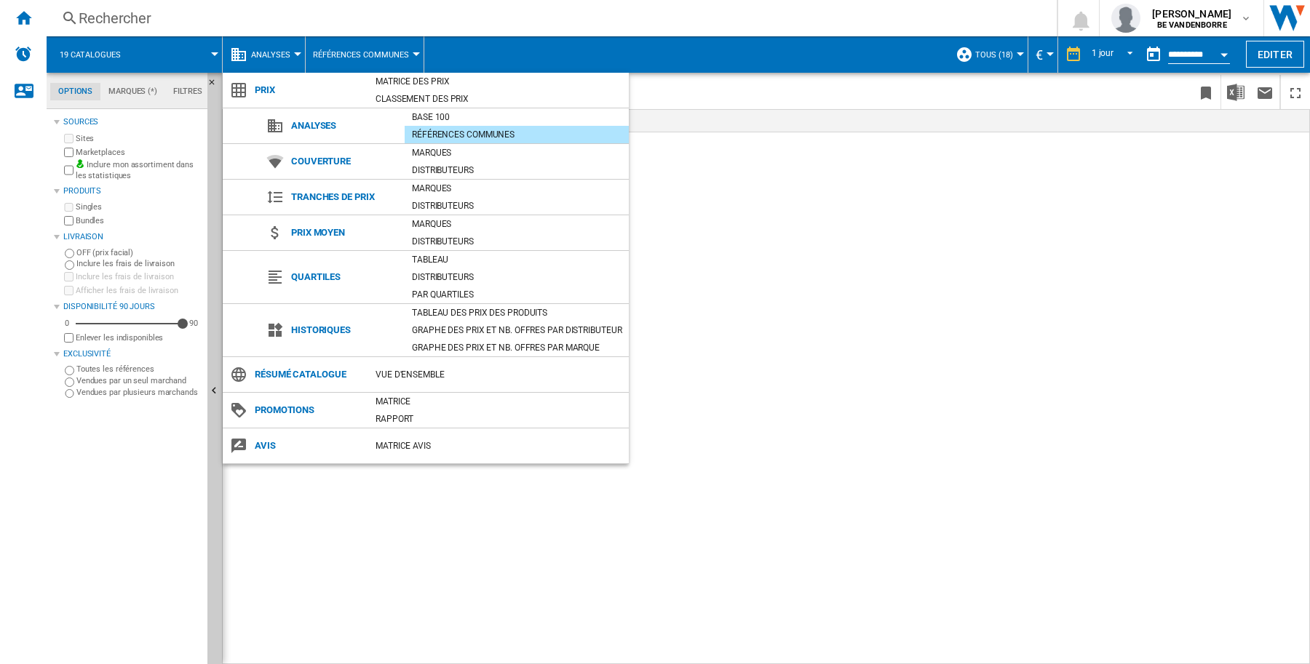
drag, startPoint x: 664, startPoint y: 208, endPoint x: 343, endPoint y: 11, distance: 376.6
click at [664, 208] on md-backdrop at bounding box center [655, 332] width 1310 height 664
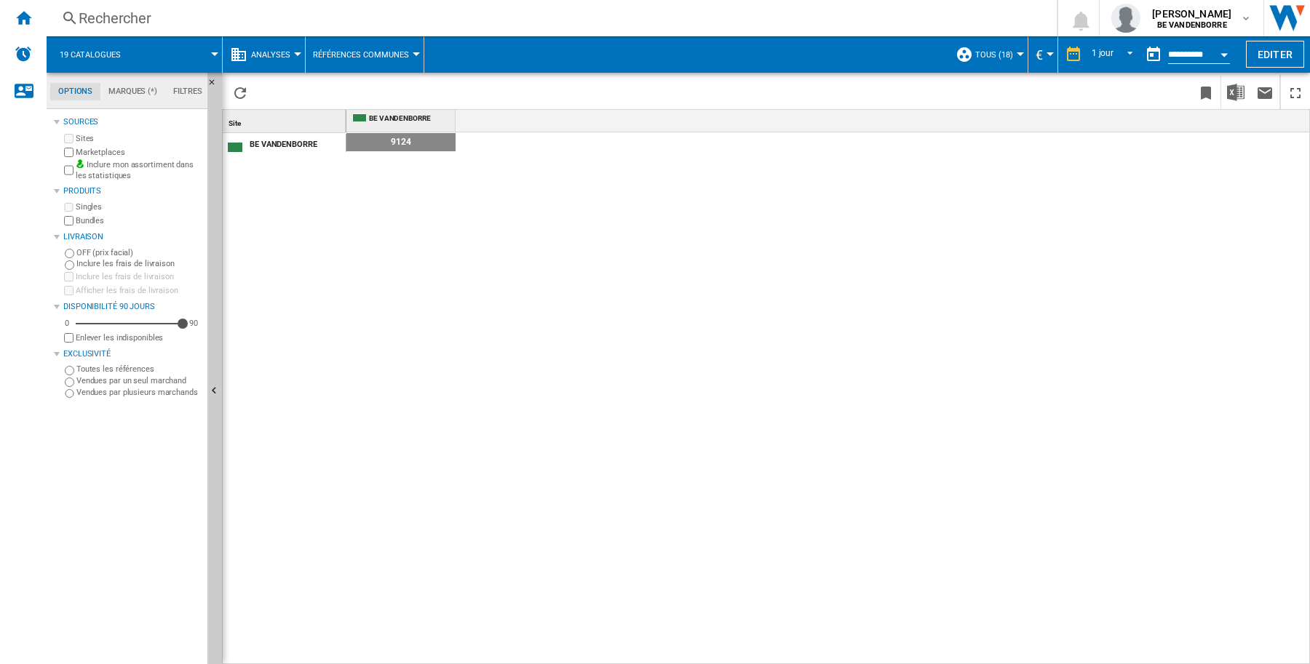
click at [415, 55] on div at bounding box center [416, 54] width 7 height 4
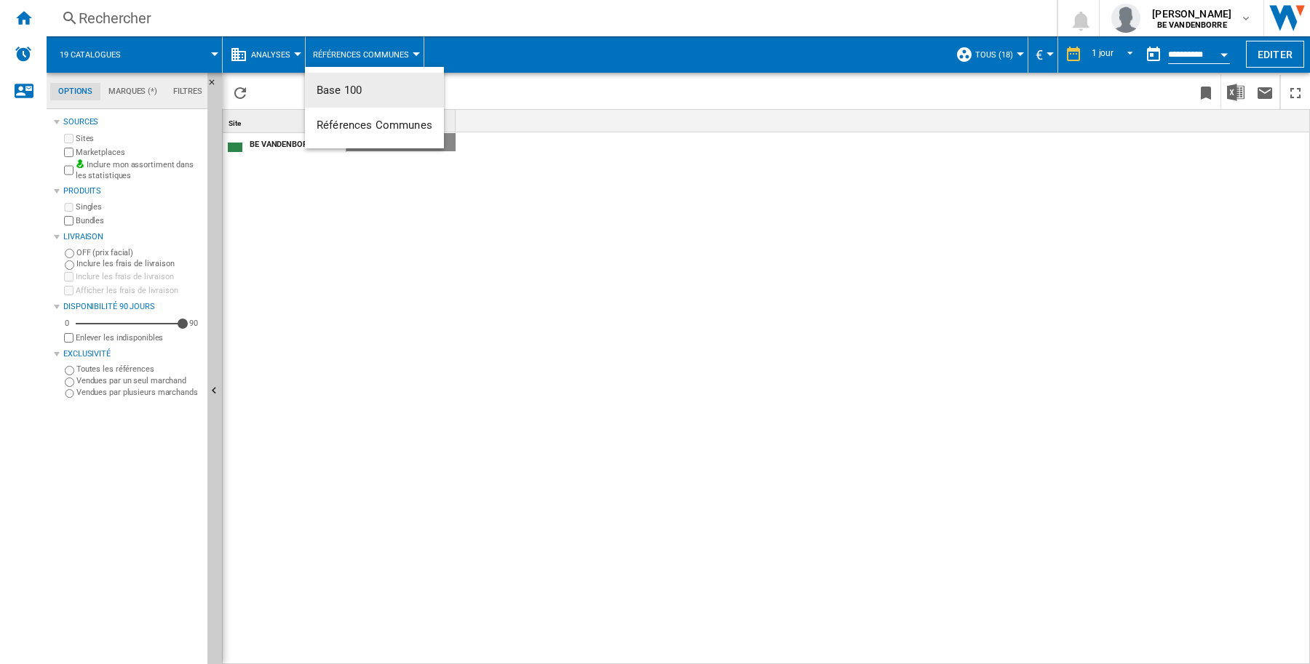
drag, startPoint x: 531, startPoint y: 308, endPoint x: 504, endPoint y: 296, distance: 29.3
click at [532, 308] on md-backdrop at bounding box center [655, 332] width 1310 height 664
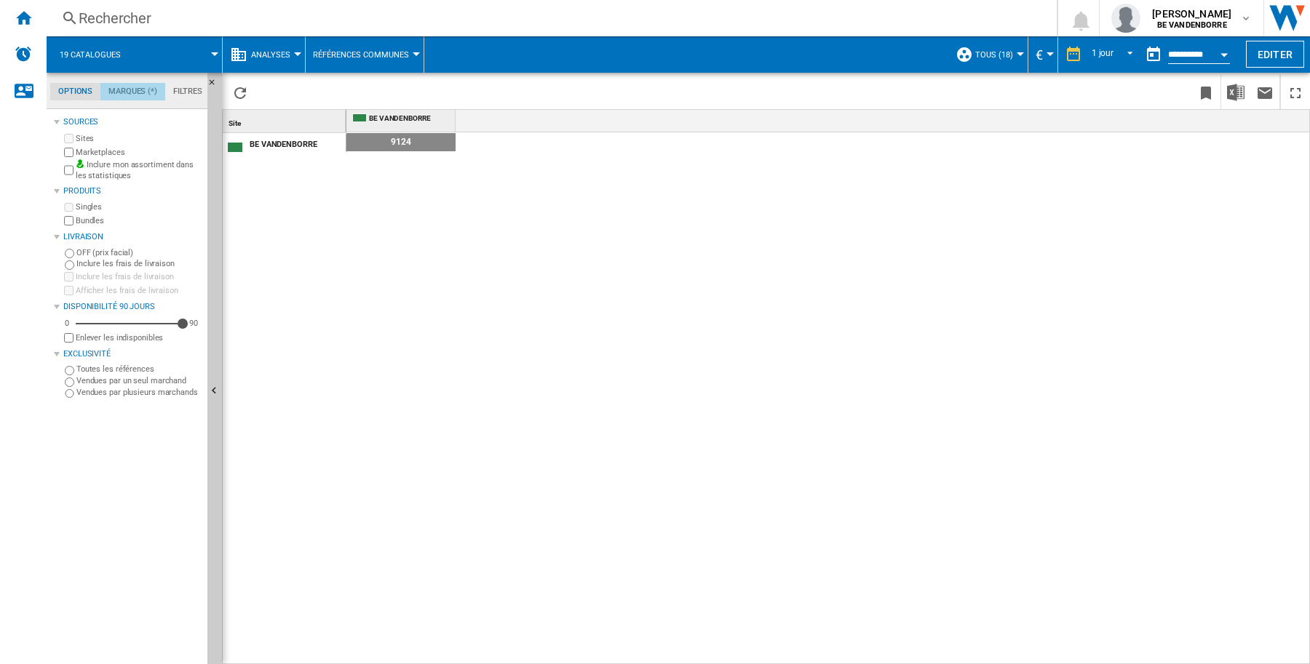
click at [142, 89] on md-tab-item "Marques (*)" at bounding box center [132, 91] width 65 height 17
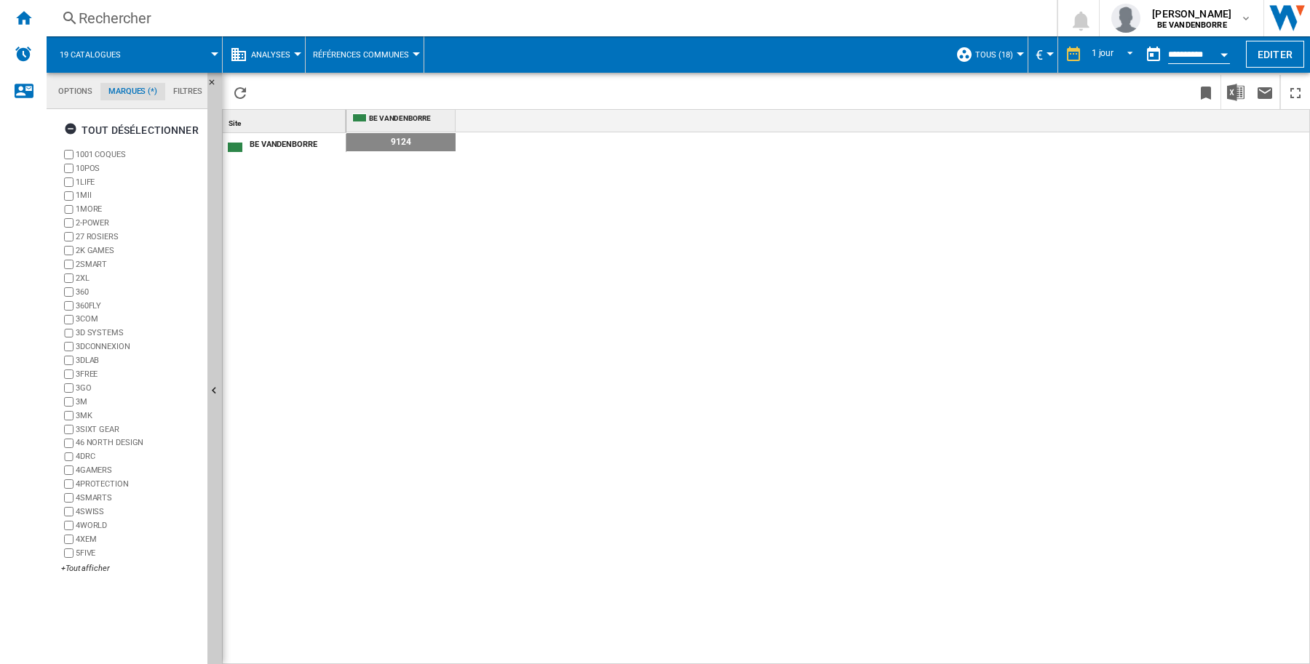
click at [184, 86] on md-tab-item "Filtres" at bounding box center [187, 91] width 45 height 17
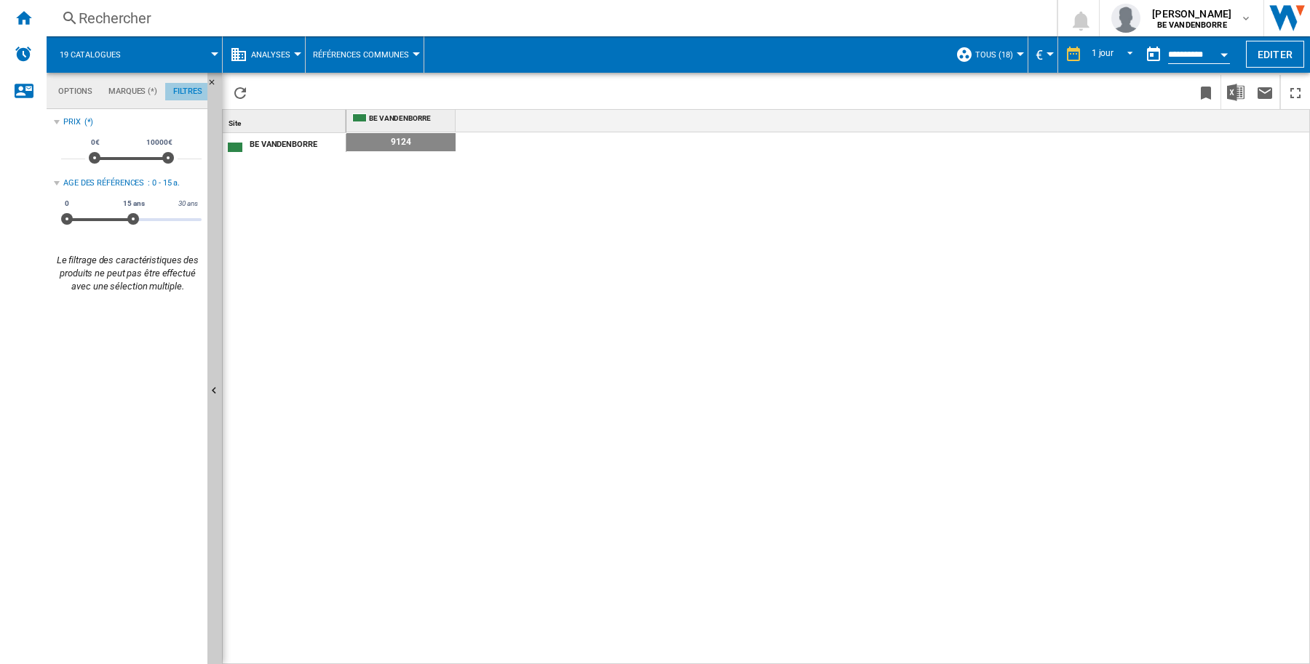
scroll to position [95, 0]
click at [59, 92] on md-tab-item "Options" at bounding box center [75, 91] width 50 height 17
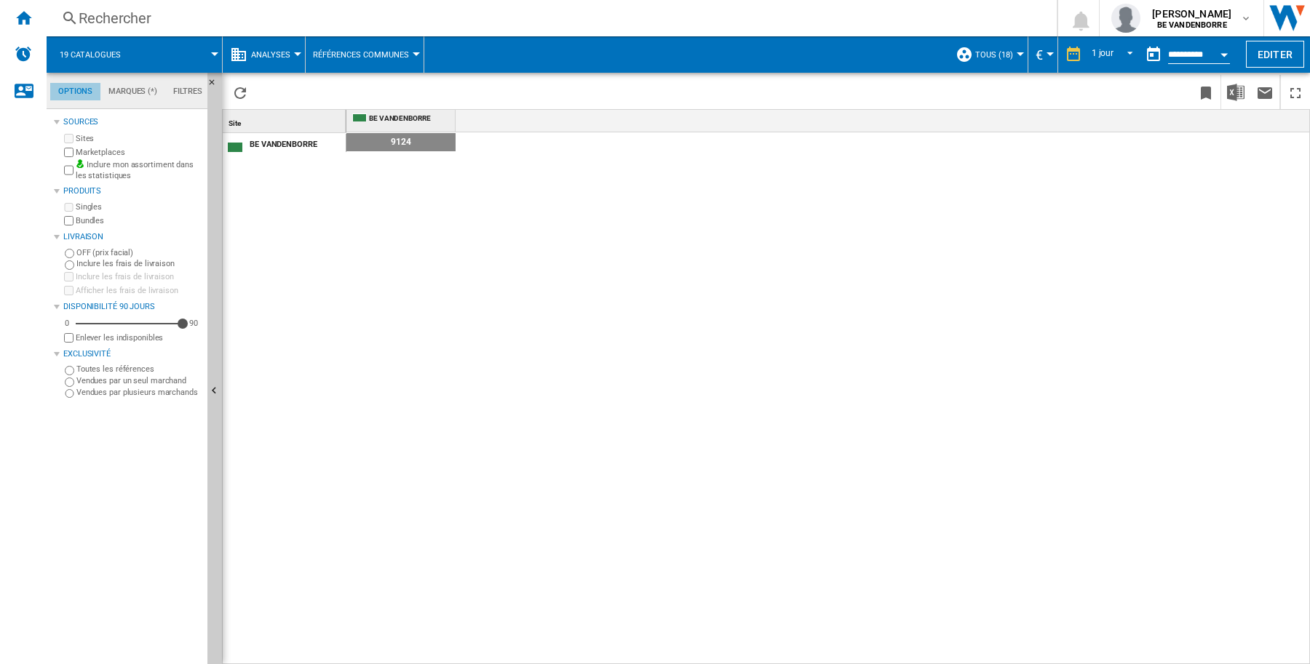
scroll to position [17, 0]
click at [725, 389] on div "9124" at bounding box center [828, 398] width 964 height 533
click at [389, 50] on span "Références Communes" at bounding box center [361, 54] width 96 height 9
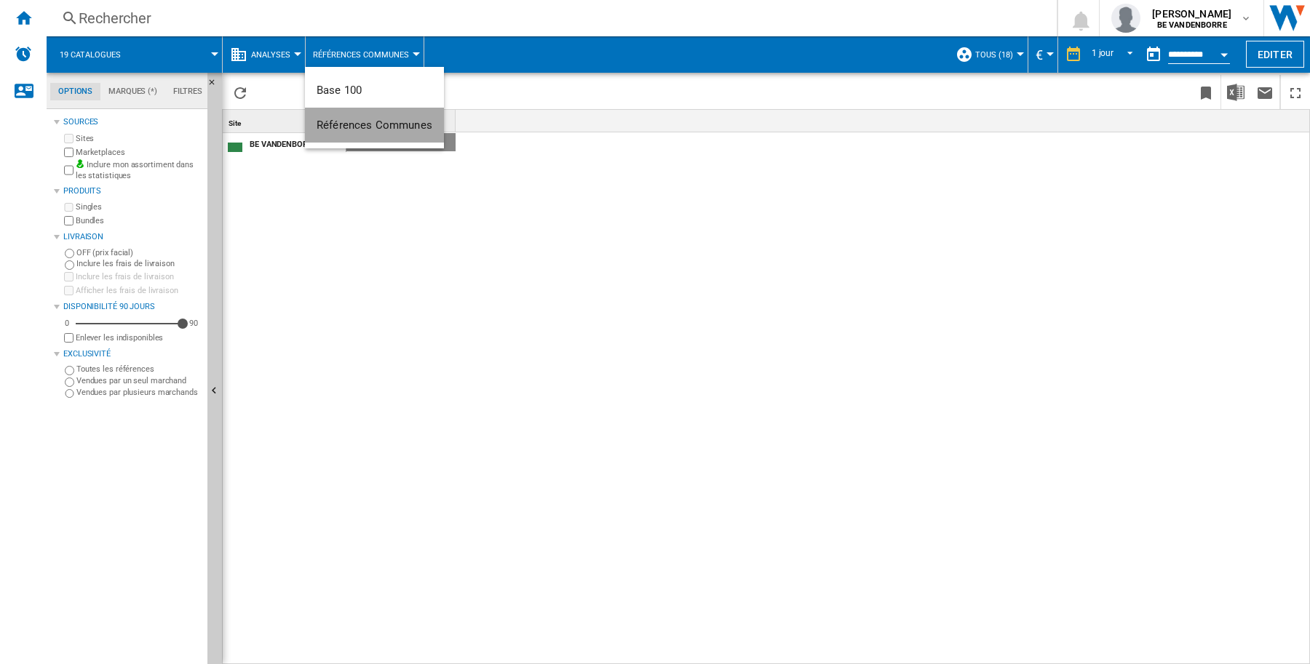
click at [395, 122] on span "Références Communes" at bounding box center [375, 125] width 116 height 13
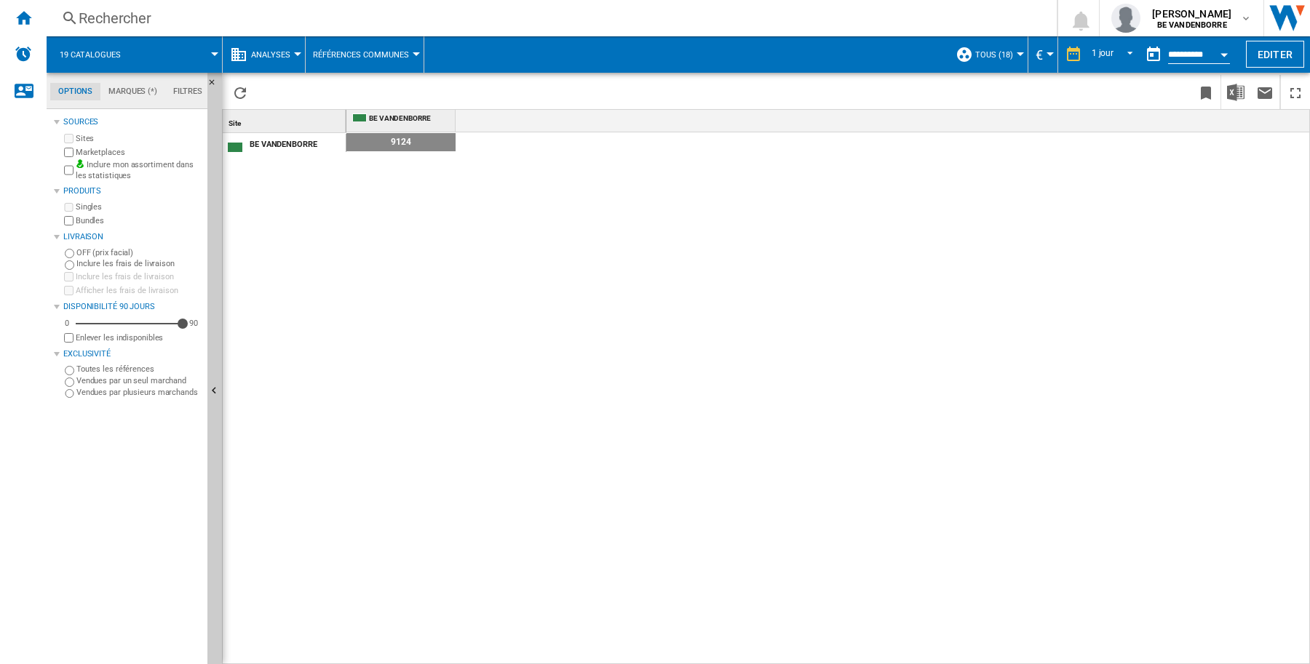
click at [413, 52] on div at bounding box center [416, 54] width 7 height 4
click at [383, 119] on span "Références Communes" at bounding box center [375, 125] width 116 height 13
click at [295, 52] on div at bounding box center [297, 54] width 7 height 4
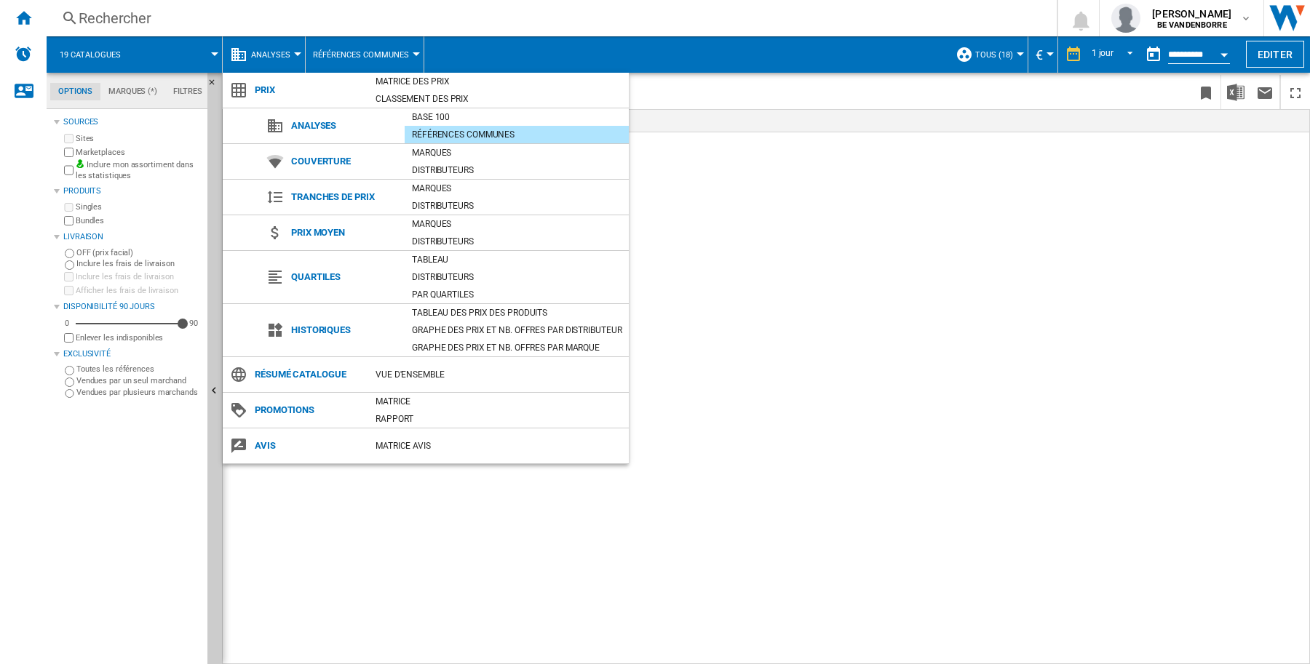
click at [439, 108] on span at bounding box center [498, 108] width 260 height 0
click at [439, 120] on div "Base 100" at bounding box center [517, 117] width 224 height 15
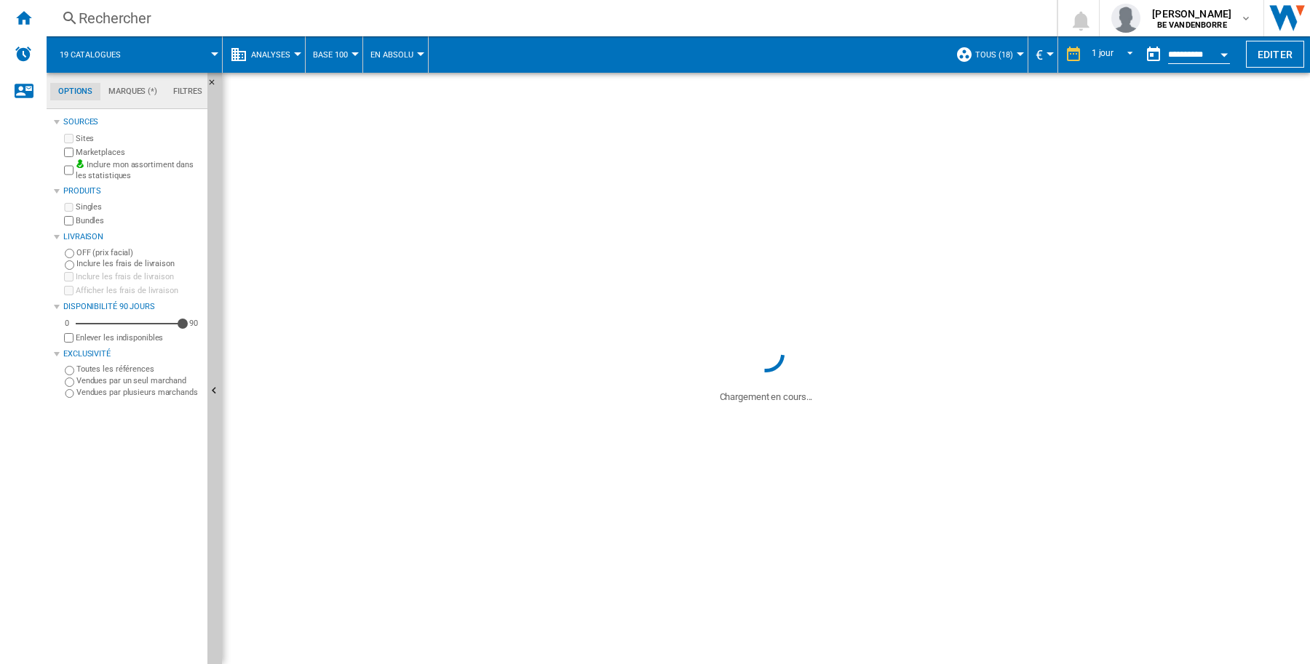
click at [410, 50] on span "En Absolu" at bounding box center [391, 54] width 43 height 9
drag, startPoint x: 313, startPoint y: 222, endPoint x: 279, endPoint y: 73, distance: 153.0
click at [313, 213] on md-backdrop at bounding box center [655, 332] width 1310 height 664
click at [295, 53] on div at bounding box center [297, 54] width 7 height 4
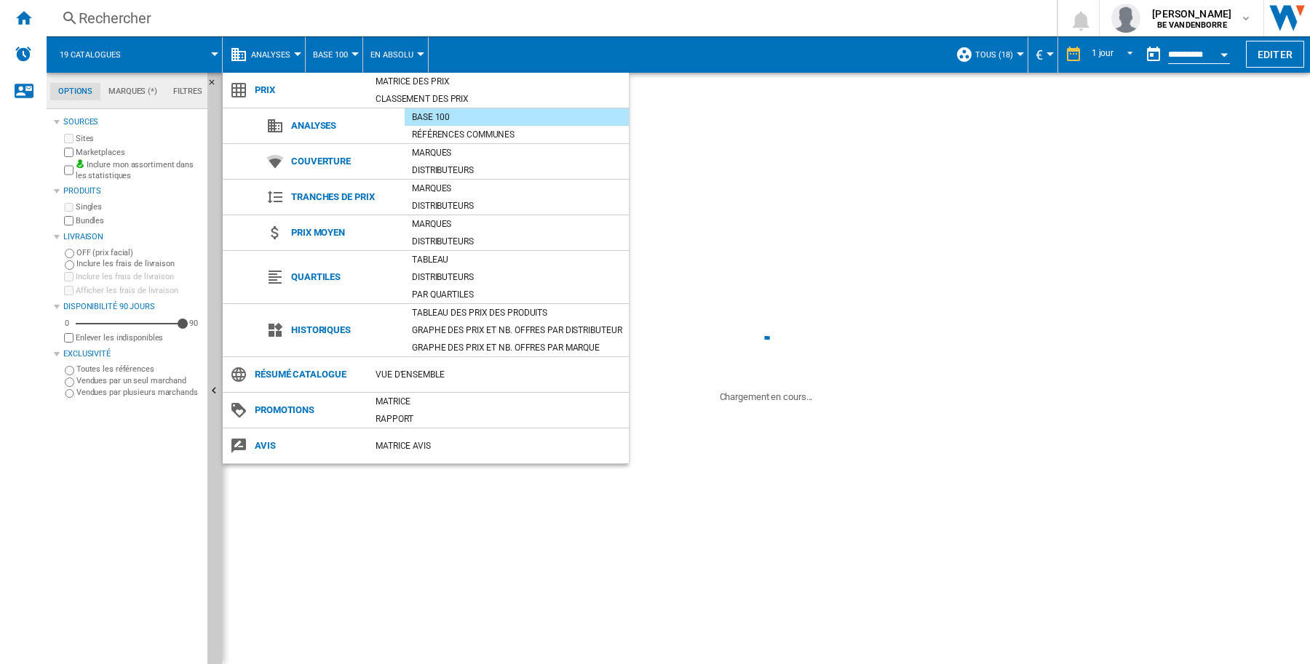
click at [781, 245] on md-backdrop at bounding box center [655, 332] width 1310 height 664
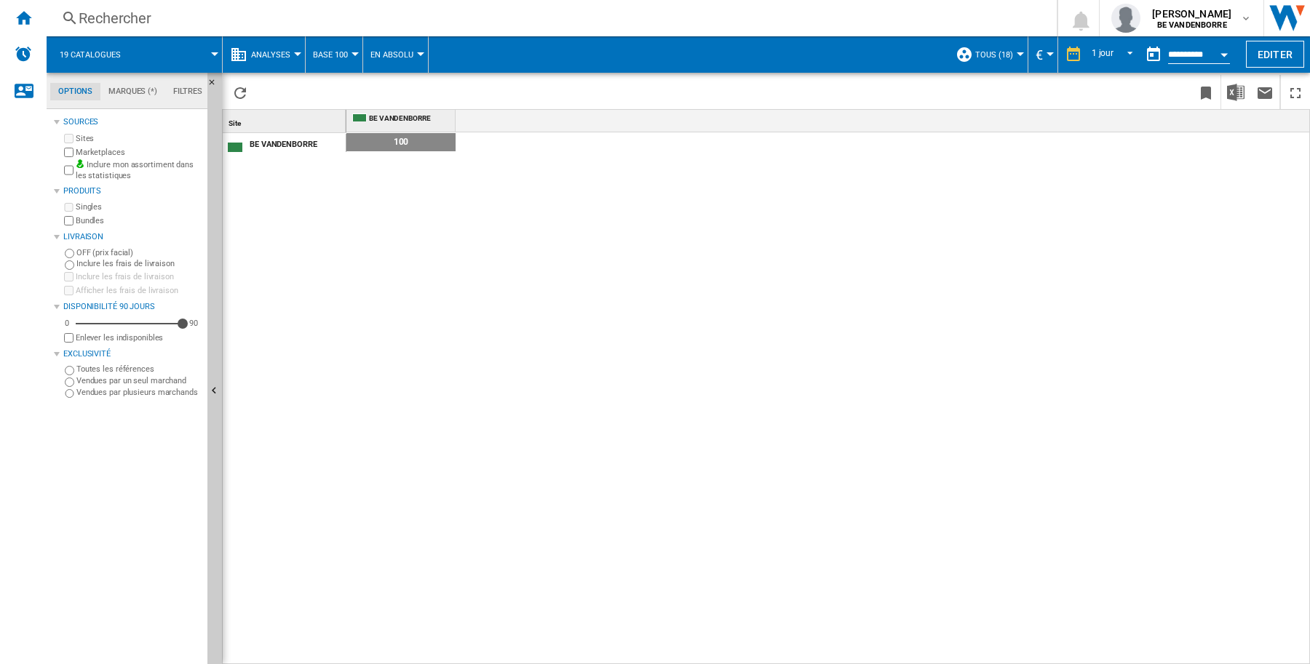
click at [413, 55] on button "En Absolu" at bounding box center [395, 54] width 50 height 36
click at [407, 131] on button "En Relatif" at bounding box center [398, 125] width 73 height 35
drag, startPoint x: 135, startPoint y: 89, endPoint x: 150, endPoint y: 89, distance: 14.6
click at [136, 89] on md-tab-item "Marques (*)" at bounding box center [132, 91] width 65 height 17
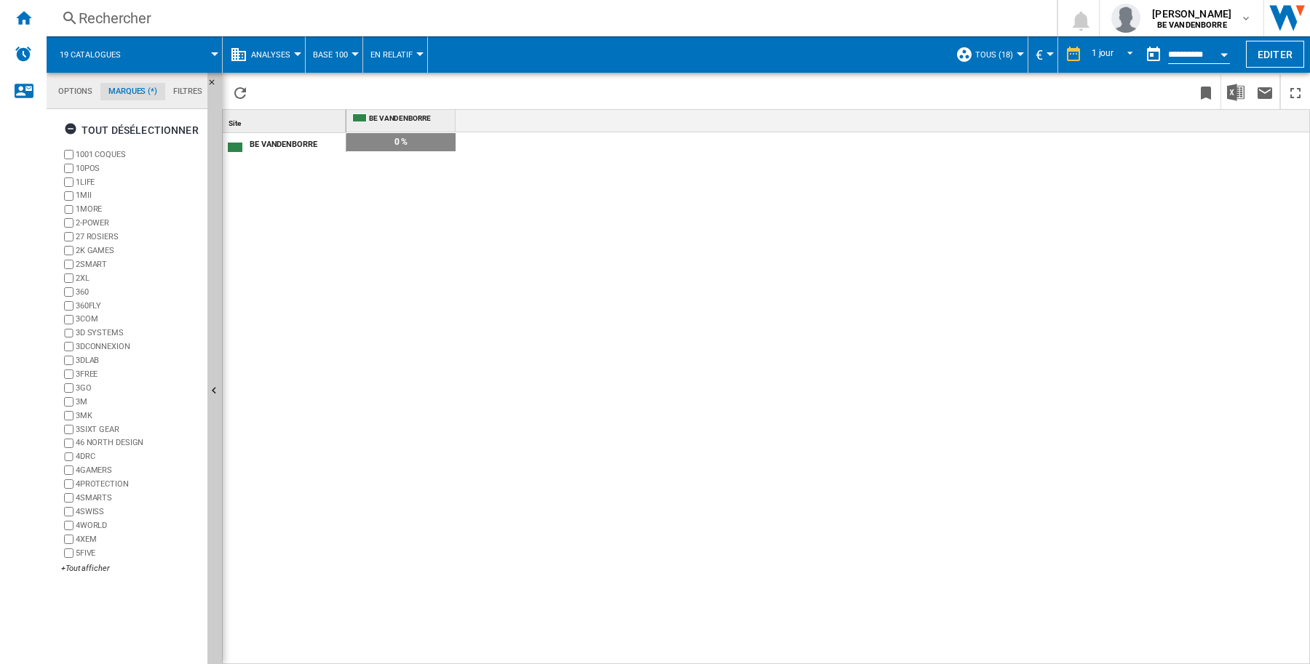
scroll to position [56, 0]
click at [212, 56] on span at bounding box center [177, 54] width 73 height 36
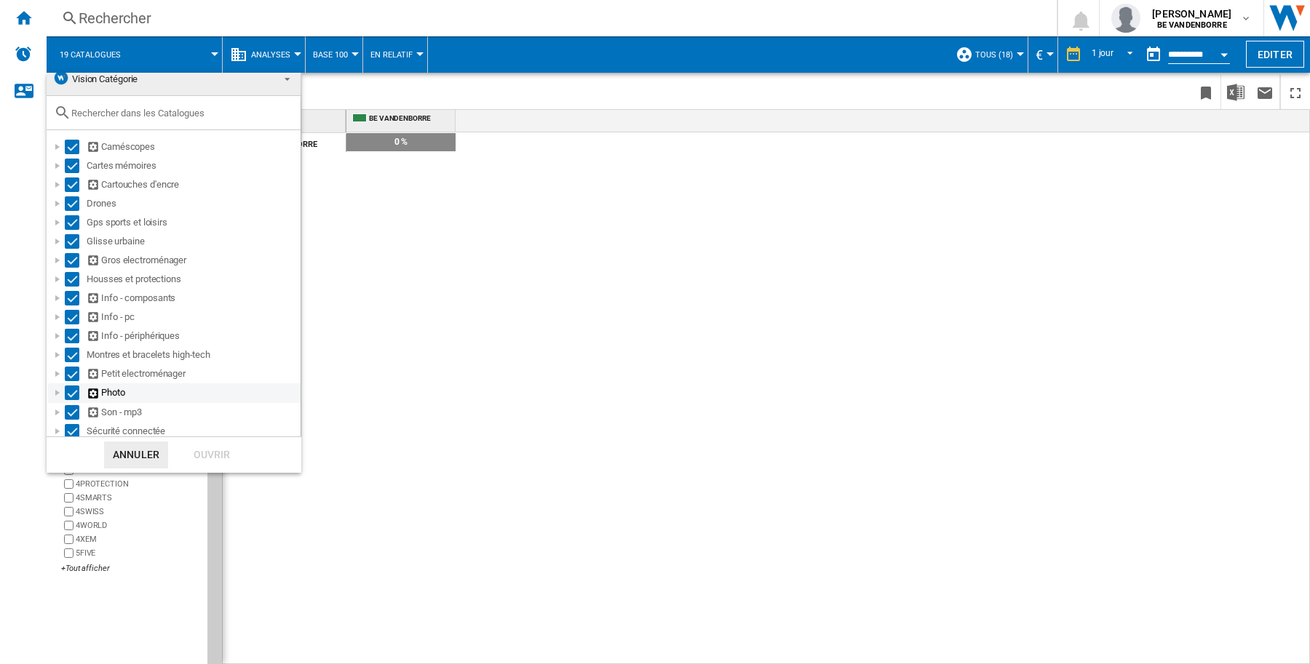
scroll to position [0, 0]
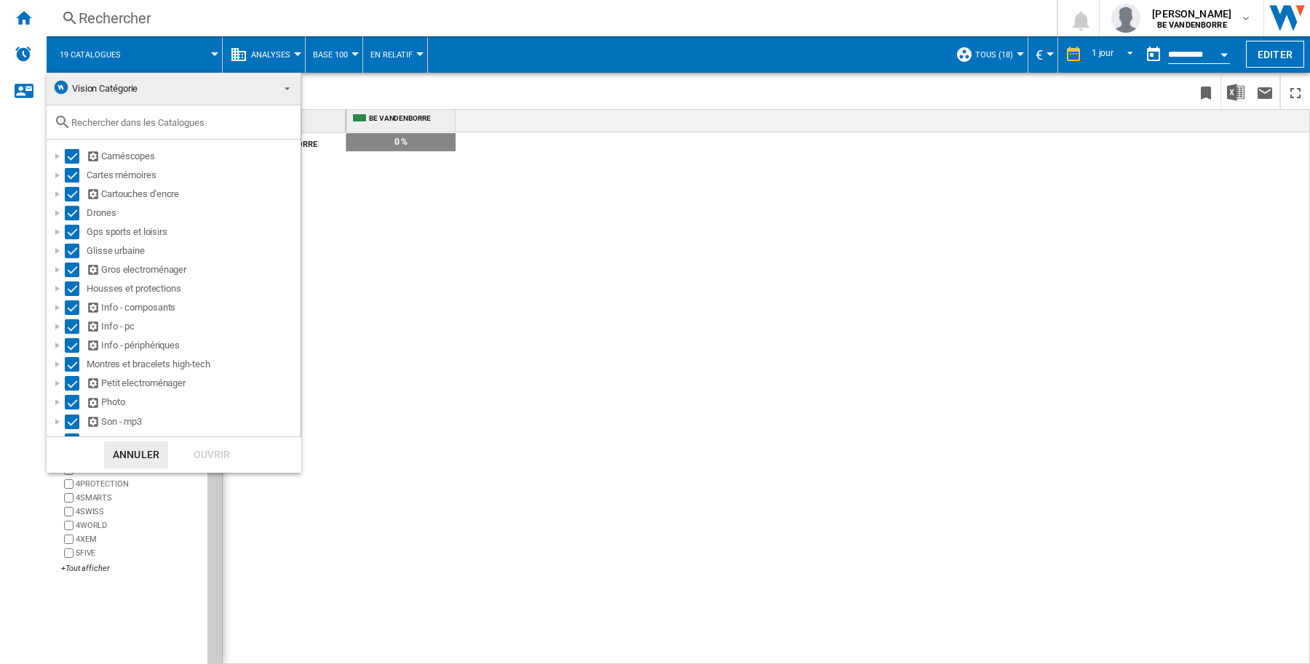
click at [1243, 18] on md-backdrop at bounding box center [655, 332] width 1310 height 664
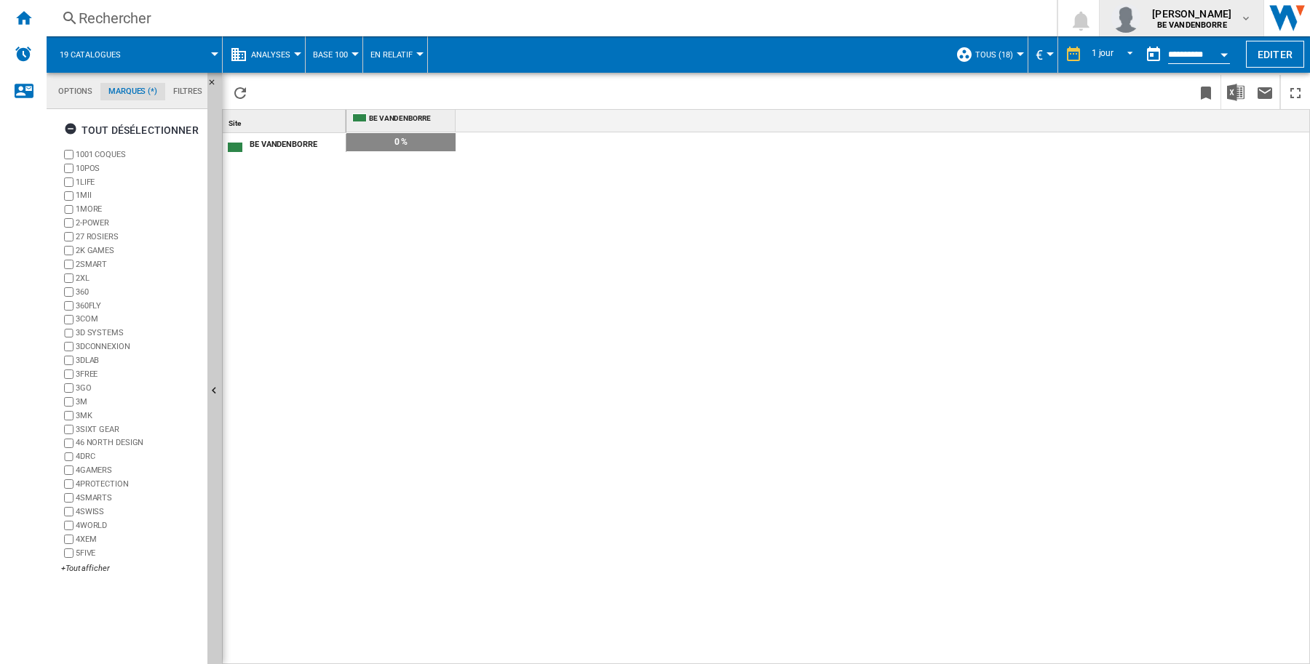
click at [1242, 16] on md-icon "button" at bounding box center [1246, 18] width 12 height 12
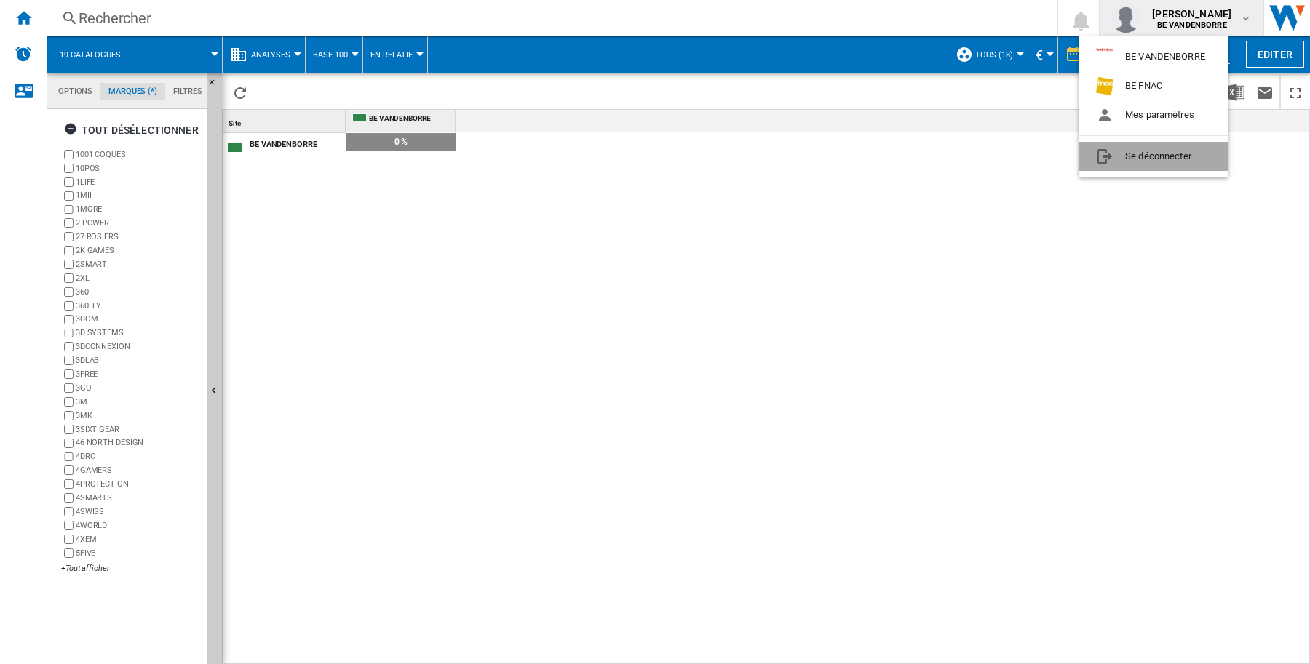
click at [1146, 155] on button "Se déconnecter" at bounding box center [1153, 156] width 150 height 29
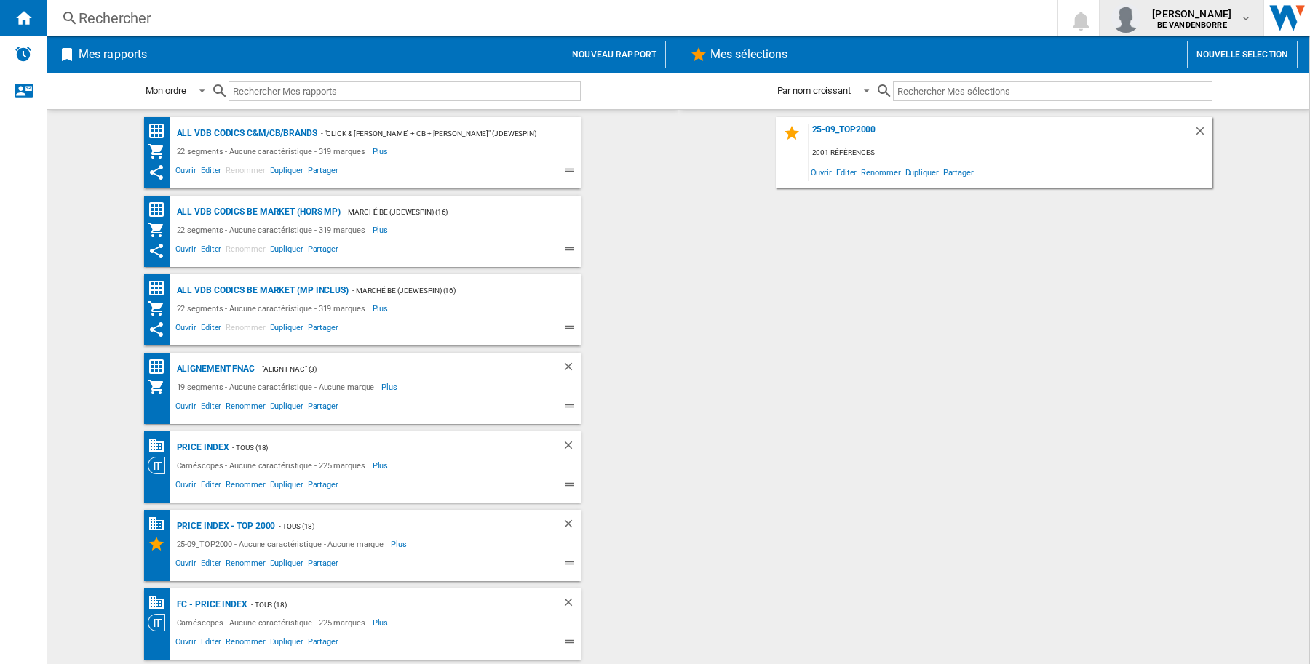
click at [1249, 15] on md-icon "button" at bounding box center [1246, 18] width 12 height 12
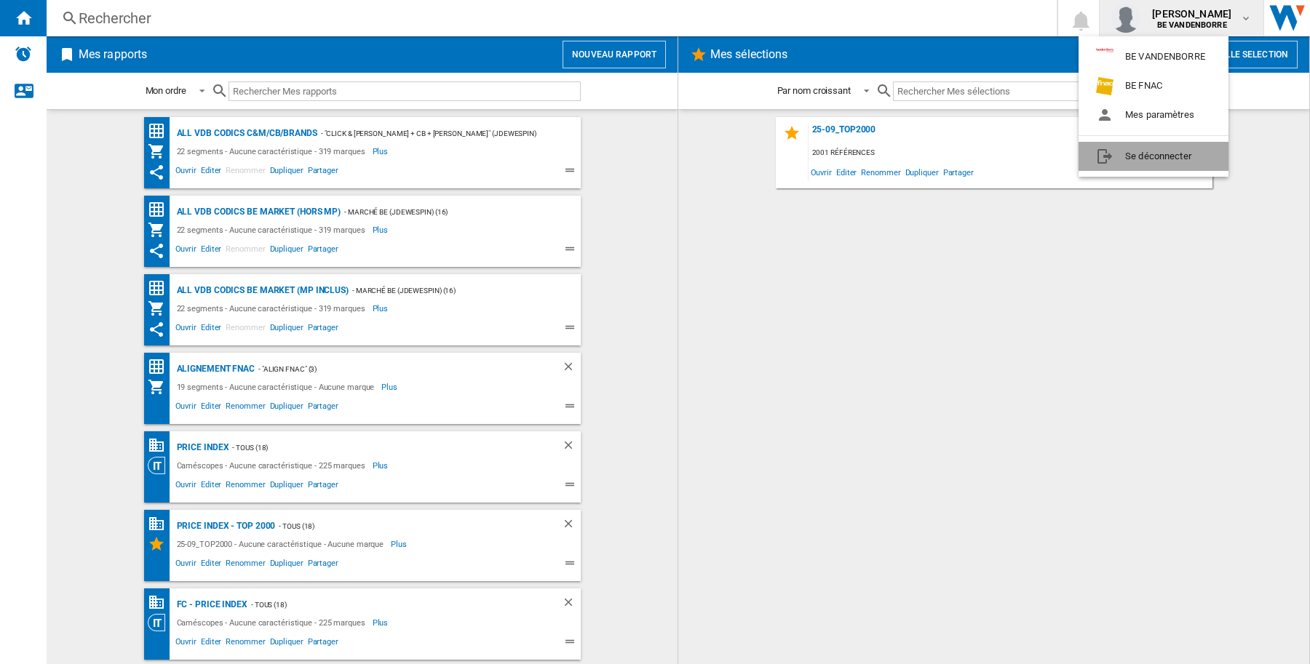
click at [1166, 159] on button "Se déconnecter" at bounding box center [1153, 156] width 150 height 29
